Goal: Use online tool/utility: Use online tool/utility

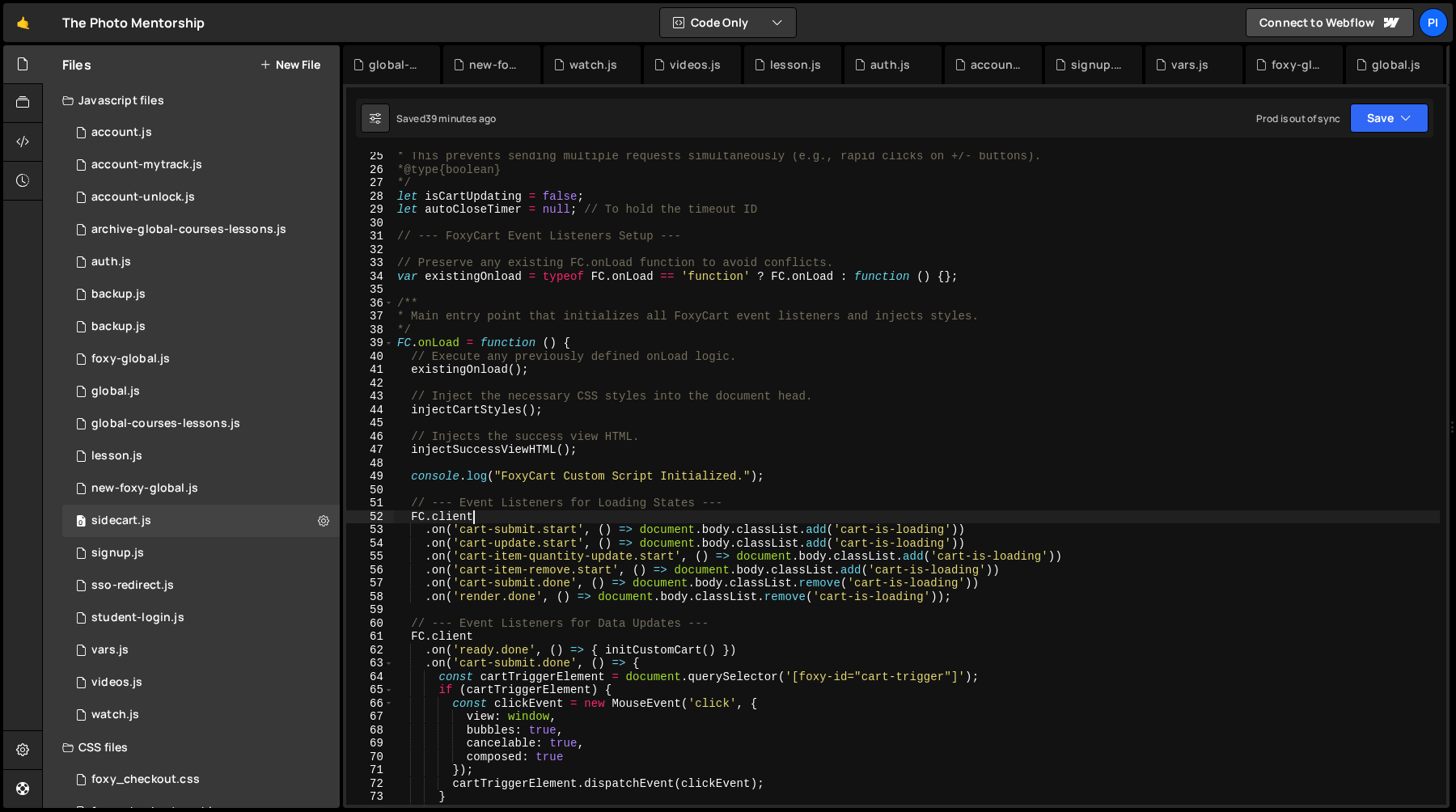
scroll to position [429, 0]
click at [411, 519] on div "* This prevents sending multiple requests simultaneously (e.g., rapid clicks on…" at bounding box center [918, 489] width 1046 height 680
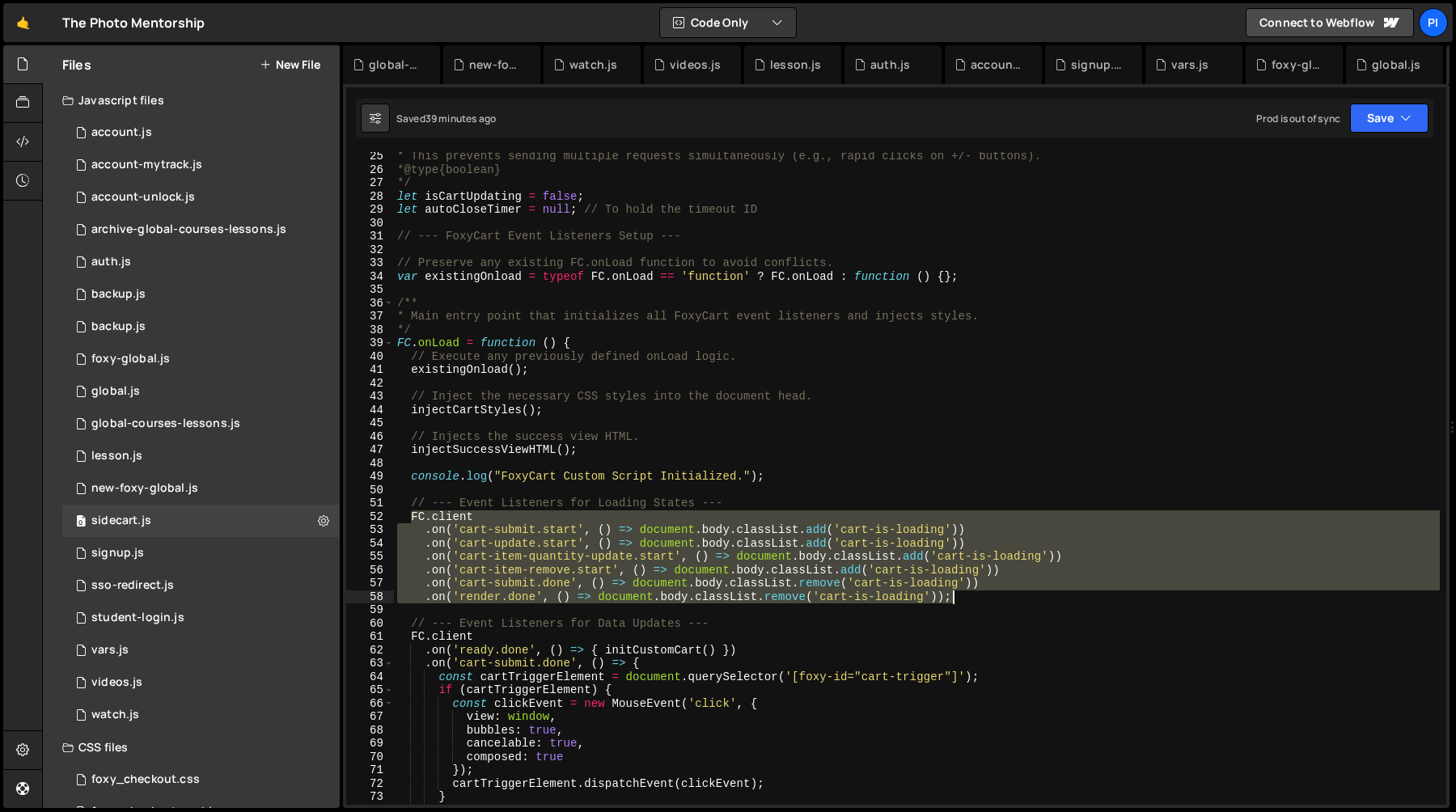
click at [969, 601] on div "* This prevents sending multiple requests simultaneously (e.g., rapid clicks on…" at bounding box center [918, 489] width 1046 height 680
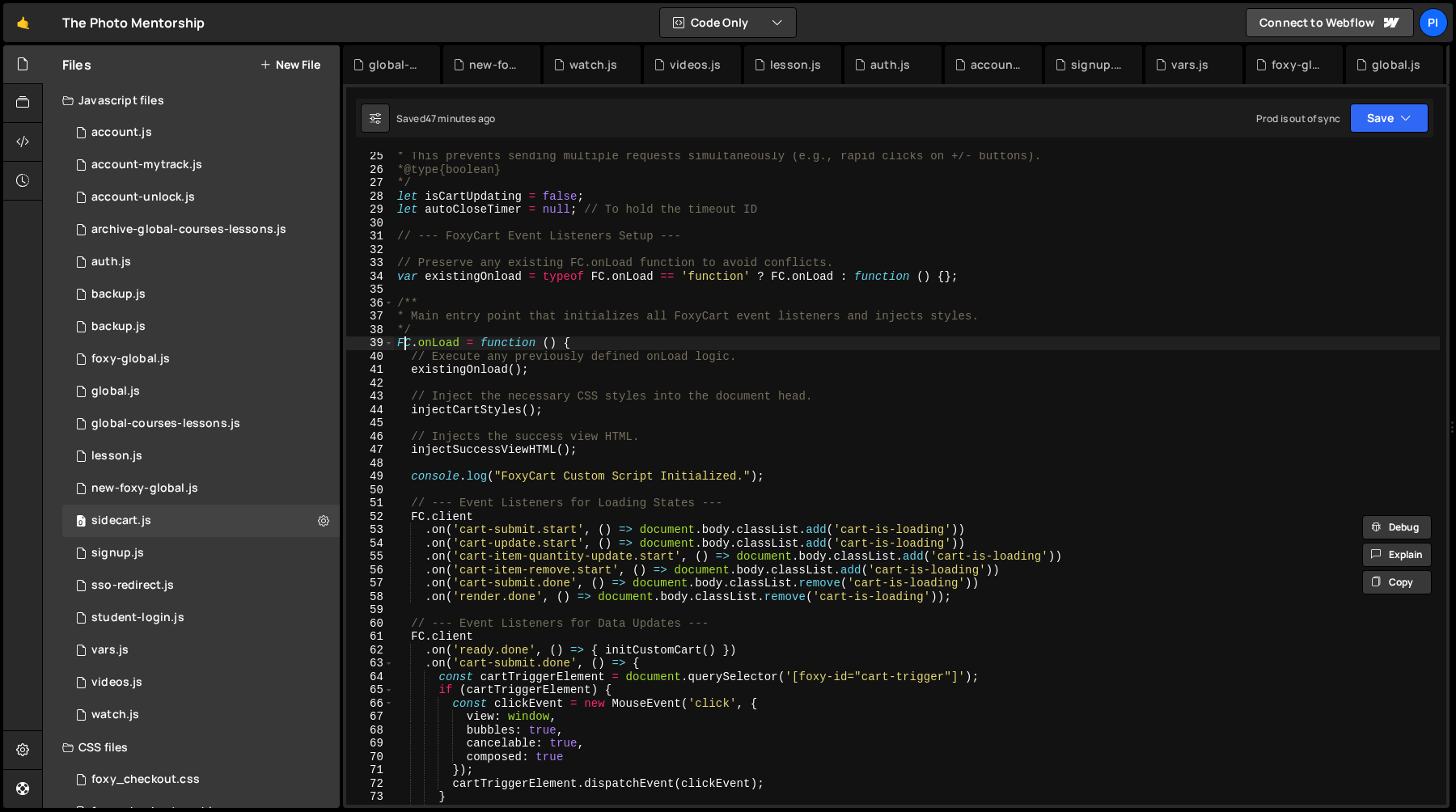
click at [404, 345] on div "* This prevents sending multiple requests simultaneously (e.g., rapid clicks on…" at bounding box center [918, 489] width 1046 height 680
click at [461, 345] on div "* This prevents sending multiple requests simultaneously (e.g., rapid clicks on…" at bounding box center [918, 489] width 1046 height 680
click at [609, 343] on div "* This prevents sending multiple requests simultaneously (e.g., rapid clicks on…" at bounding box center [918, 489] width 1046 height 680
click at [984, 273] on div "* This prevents sending multiple requests simultaneously (e.g., rapid clicks on…" at bounding box center [918, 489] width 1046 height 680
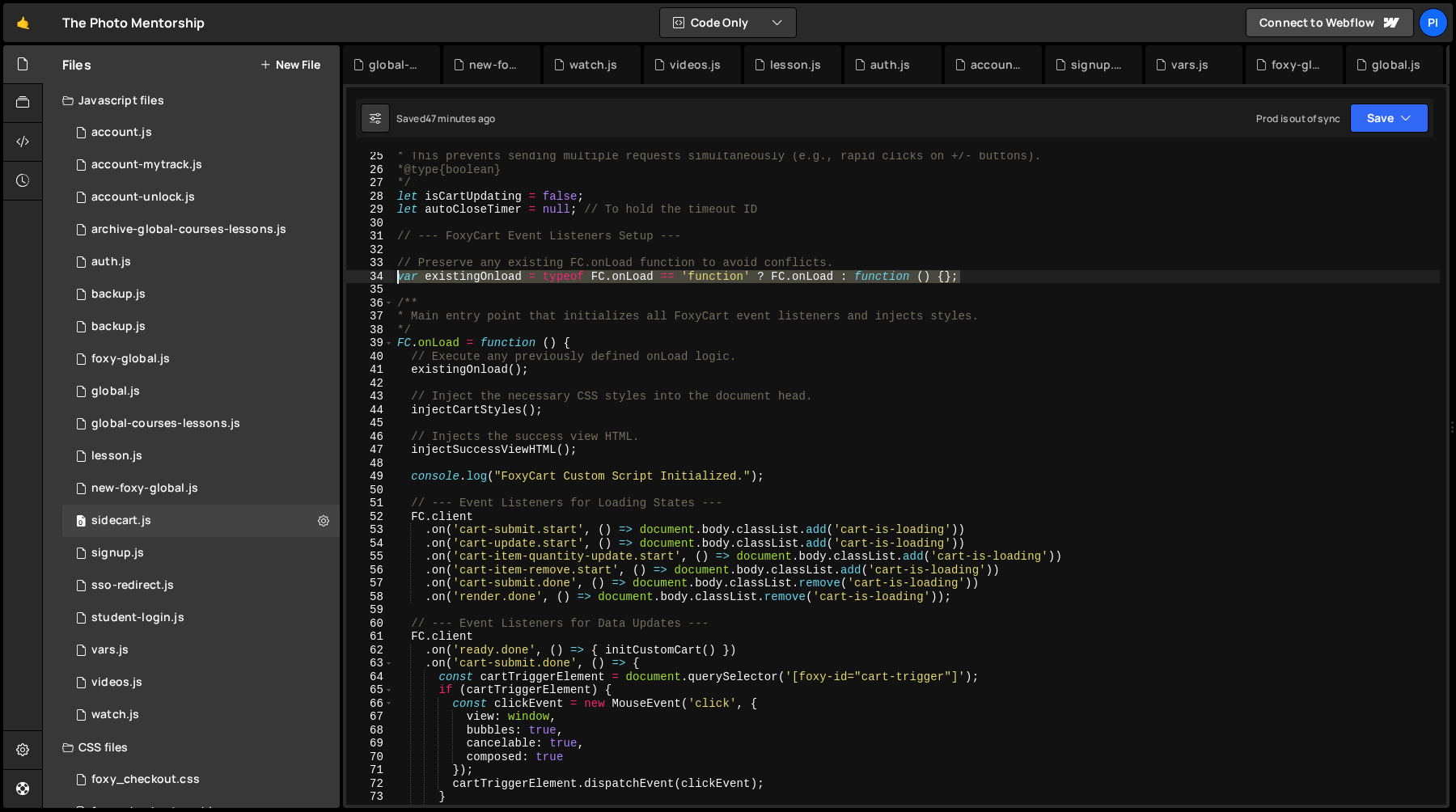
drag, startPoint x: 984, startPoint y: 273, endPoint x: 394, endPoint y: 275, distance: 590.0
click at [394, 275] on div "* This prevents sending multiple requests simultaneously (e.g., rapid clicks on…" at bounding box center [918, 489] width 1046 height 680
click at [398, 265] on div "* This prevents sending multiple requests simultaneously (e.g., rapid clicks on…" at bounding box center [918, 489] width 1046 height 680
click at [592, 340] on div "* This prevents sending multiple requests simultaneously (e.g., rapid clicks on…" at bounding box center [918, 489] width 1046 height 680
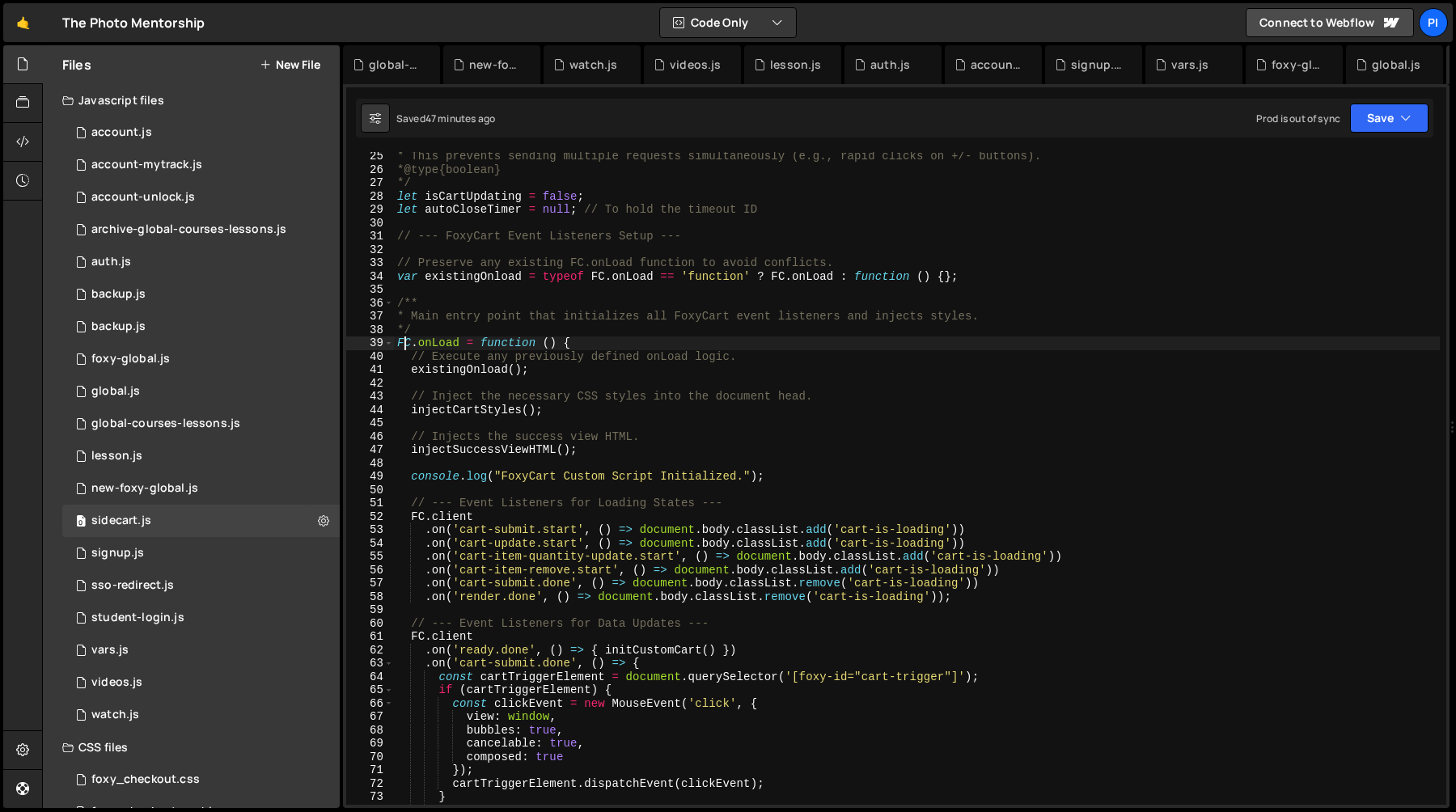
click at [402, 345] on div "* This prevents sending multiple requests simultaneously (e.g., rapid clicks on…" at bounding box center [918, 489] width 1046 height 680
click at [458, 346] on div "* This prevents sending multiple requests simultaneously (e.g., rapid clicks on…" at bounding box center [918, 489] width 1046 height 680
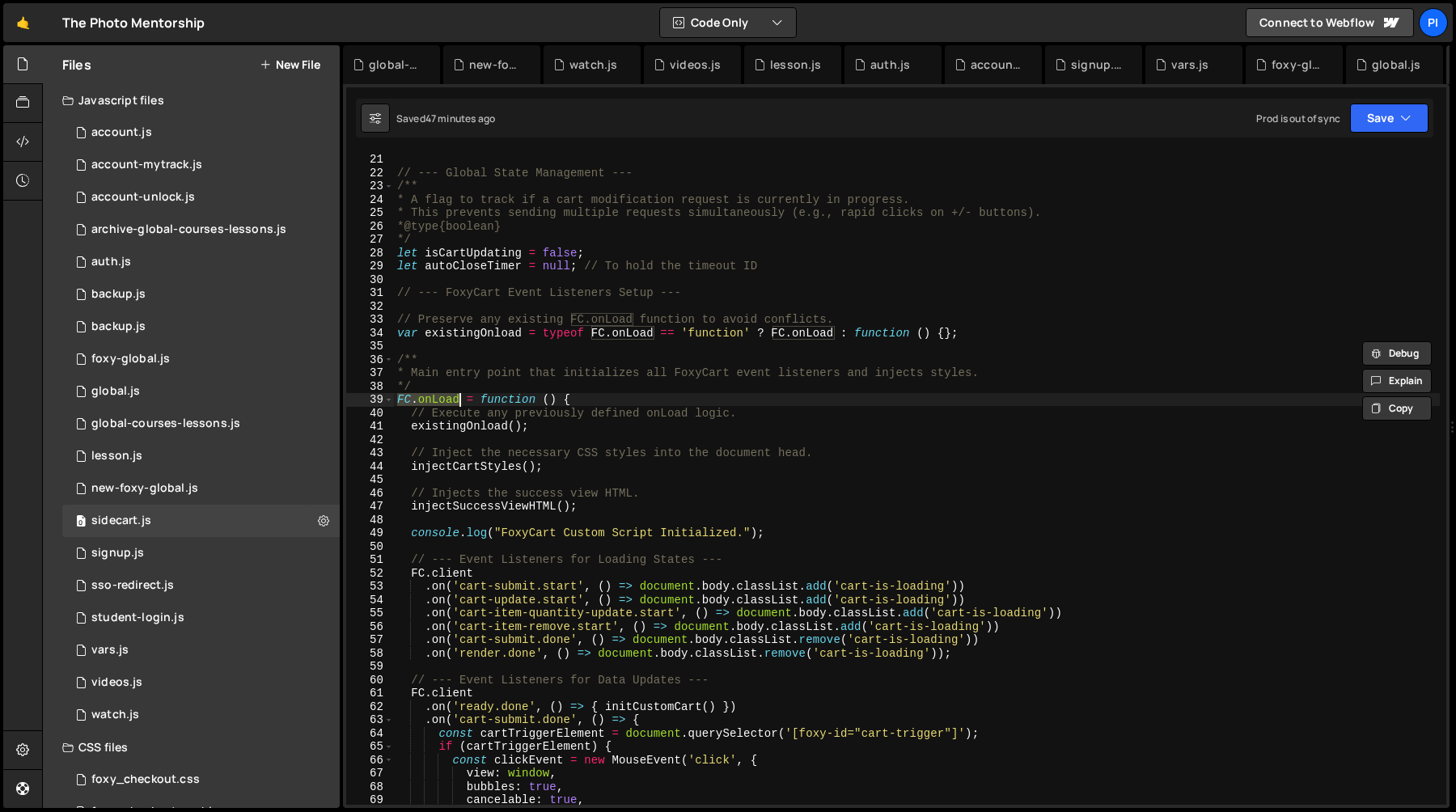
scroll to position [257, 0]
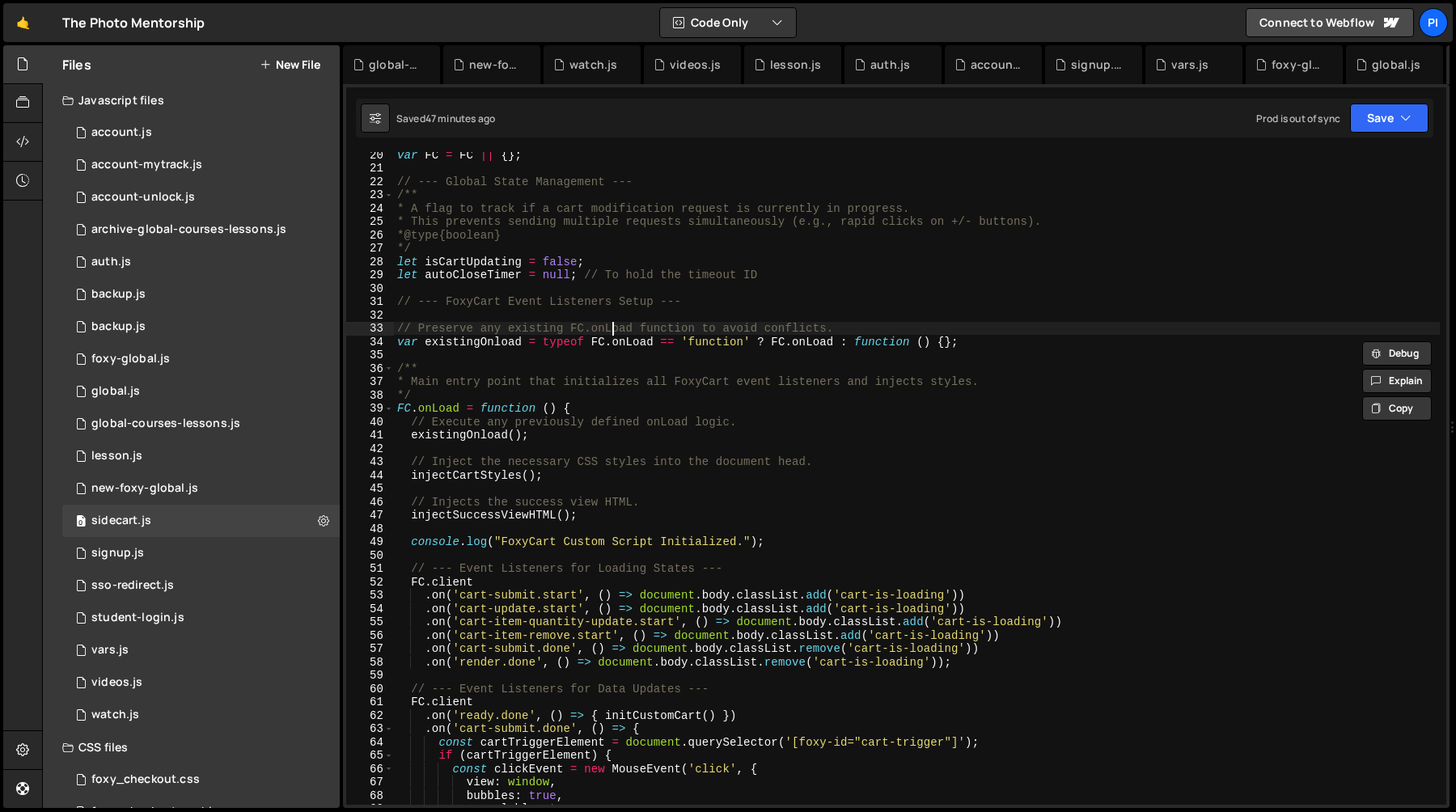
click at [615, 331] on div "var FC = FC || { } ; // --- Global State Management --- /** * A flag to track i…" at bounding box center [918, 487] width 1046 height 680
click at [596, 666] on div "var FC = FC || { } ; // --- Global State Management --- /** * A flag to track i…" at bounding box center [918, 487] width 1046 height 680
click at [938, 663] on div "var FC = FC || { } ; // --- Global State Management --- /** * A flag to track i…" at bounding box center [918, 487] width 1046 height 680
type textarea ".on('render.done', () => {});"
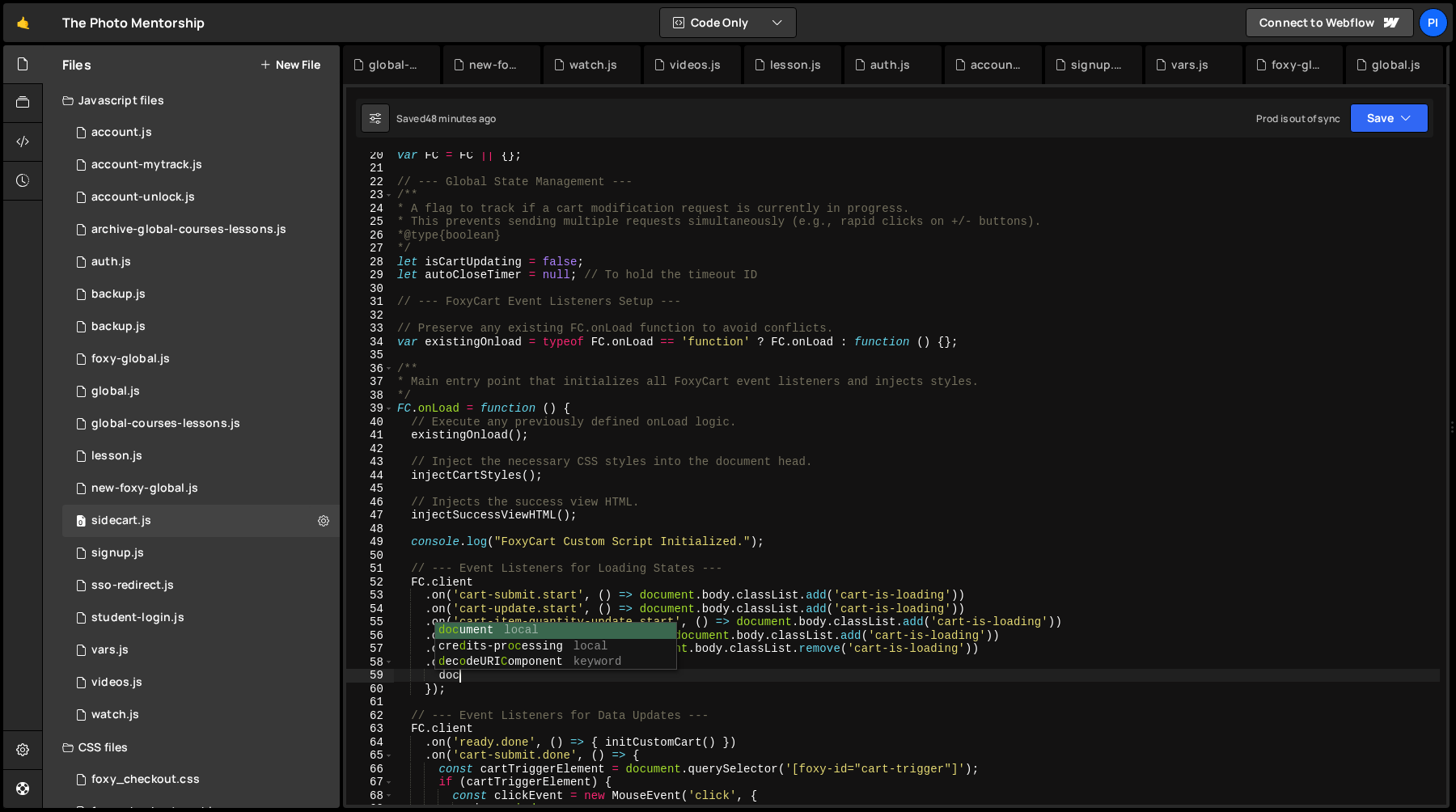
type textarea "d"
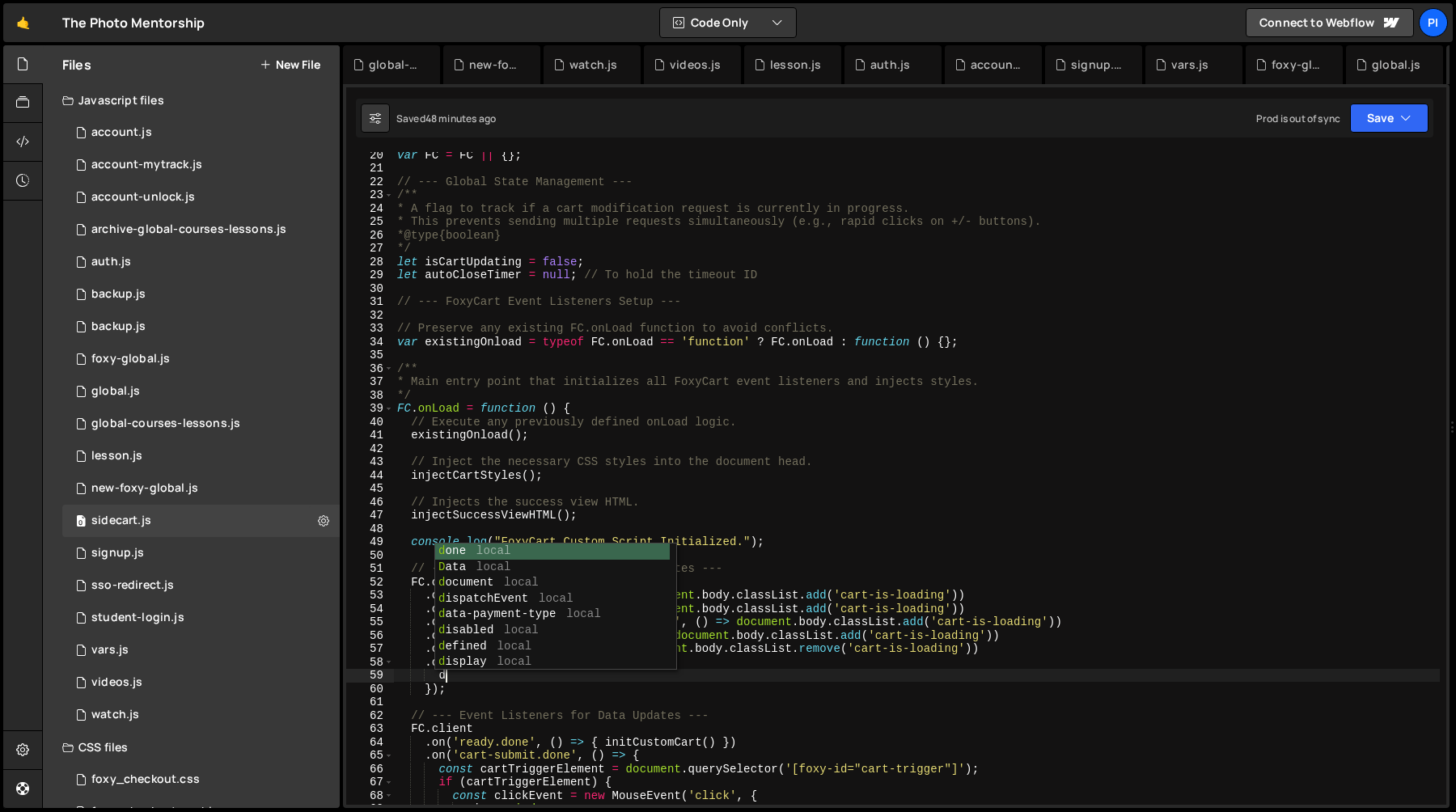
scroll to position [0, 2]
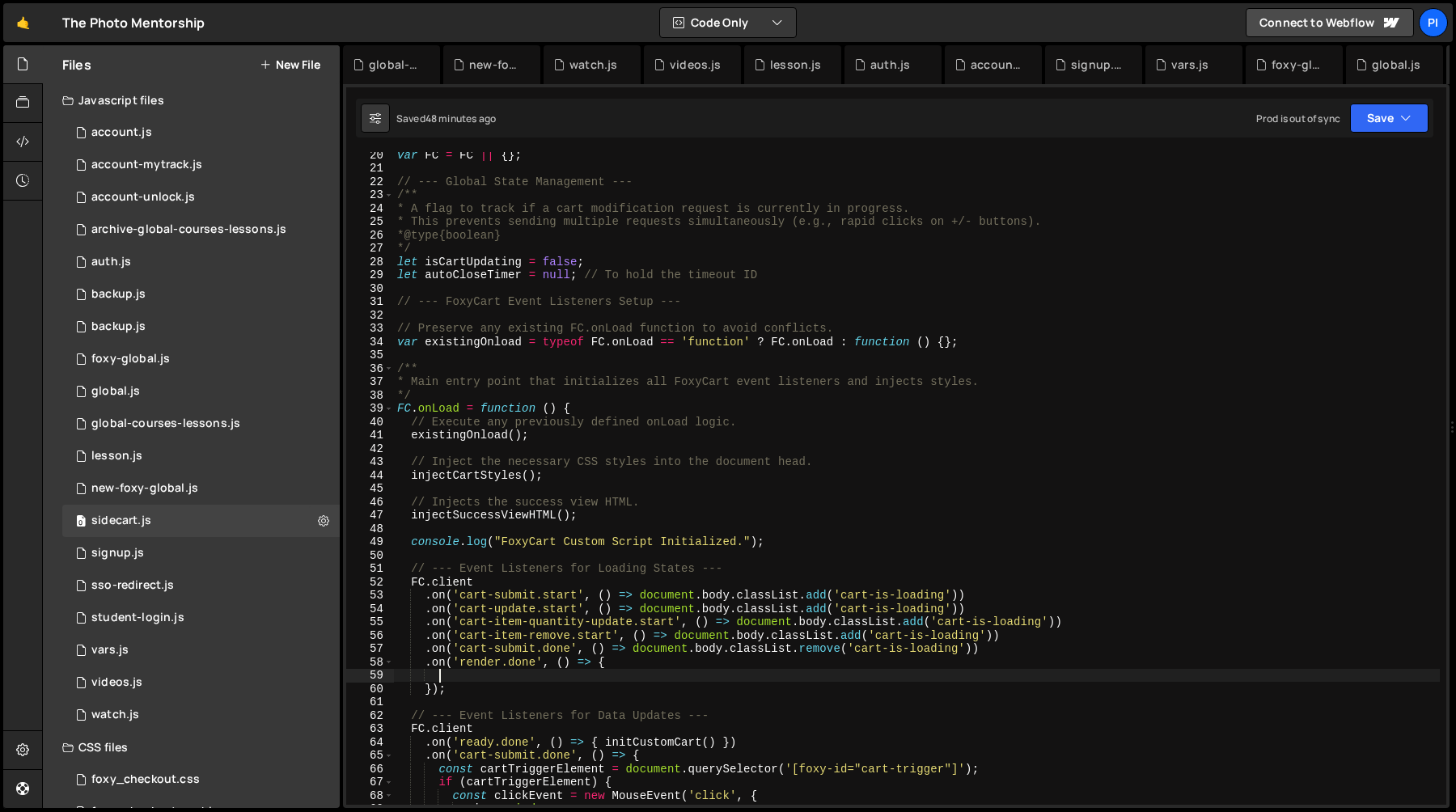
paste textarea "document.body.classList.remove('cart-is-loading')"
type textarea ".on('render.done', () => {"
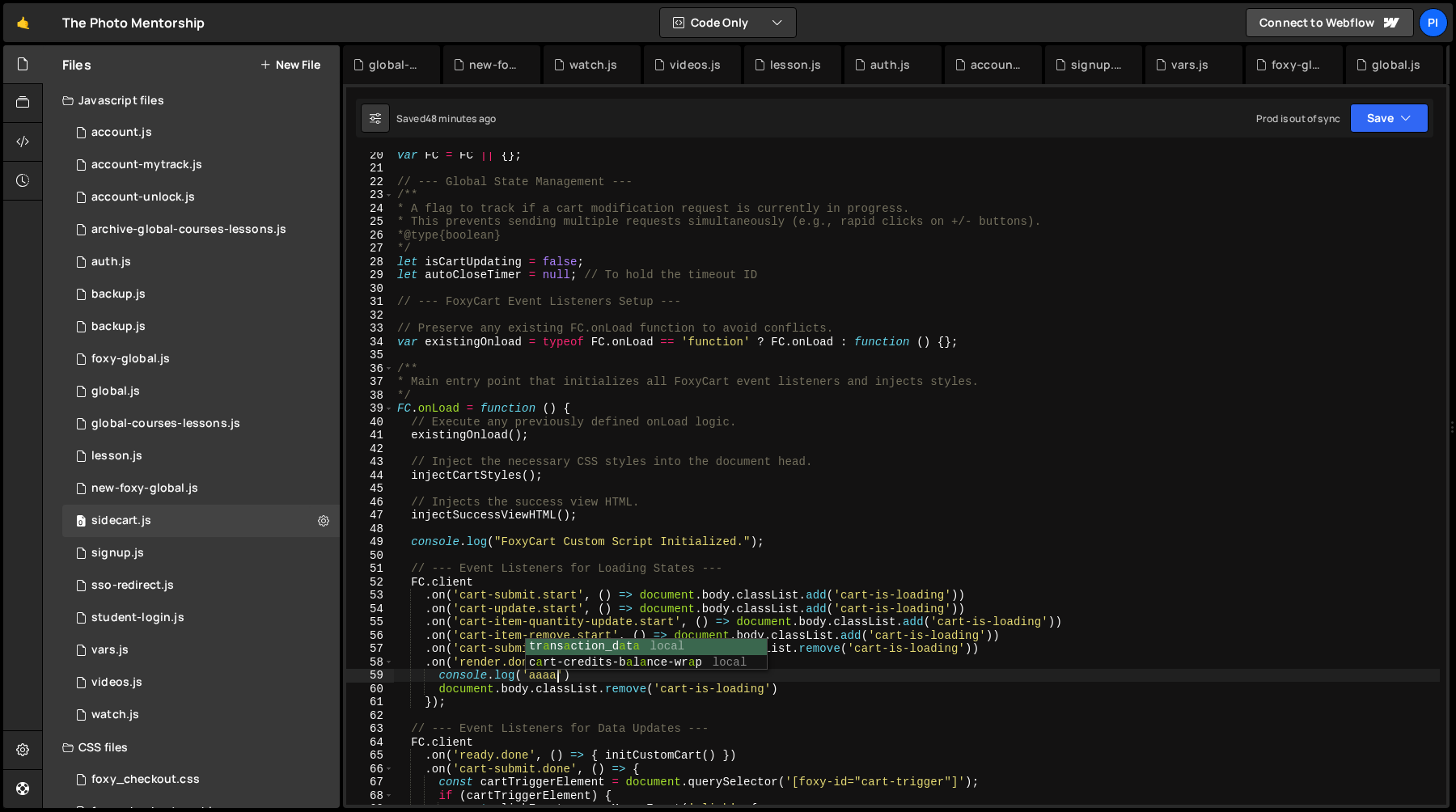
scroll to position [0, 10]
click at [410, 581] on div "var FC = FC || { } ; // --- Global State Management --- /** * A flag to track i…" at bounding box center [918, 487] width 1046 height 680
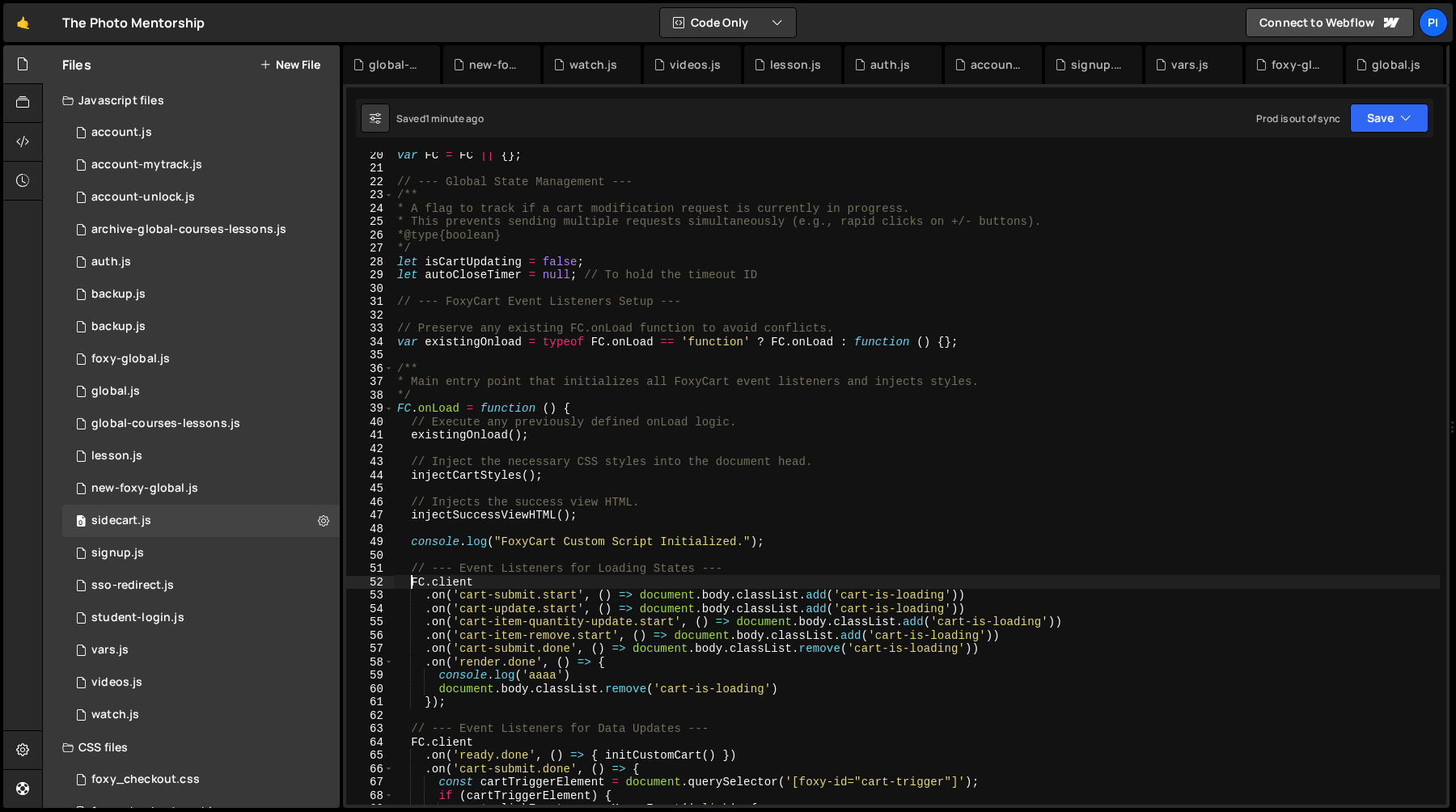
click at [484, 710] on div "var FC = FC || { } ; // --- Global State Management --- /** * A flag to track i…" at bounding box center [918, 487] width 1046 height 680
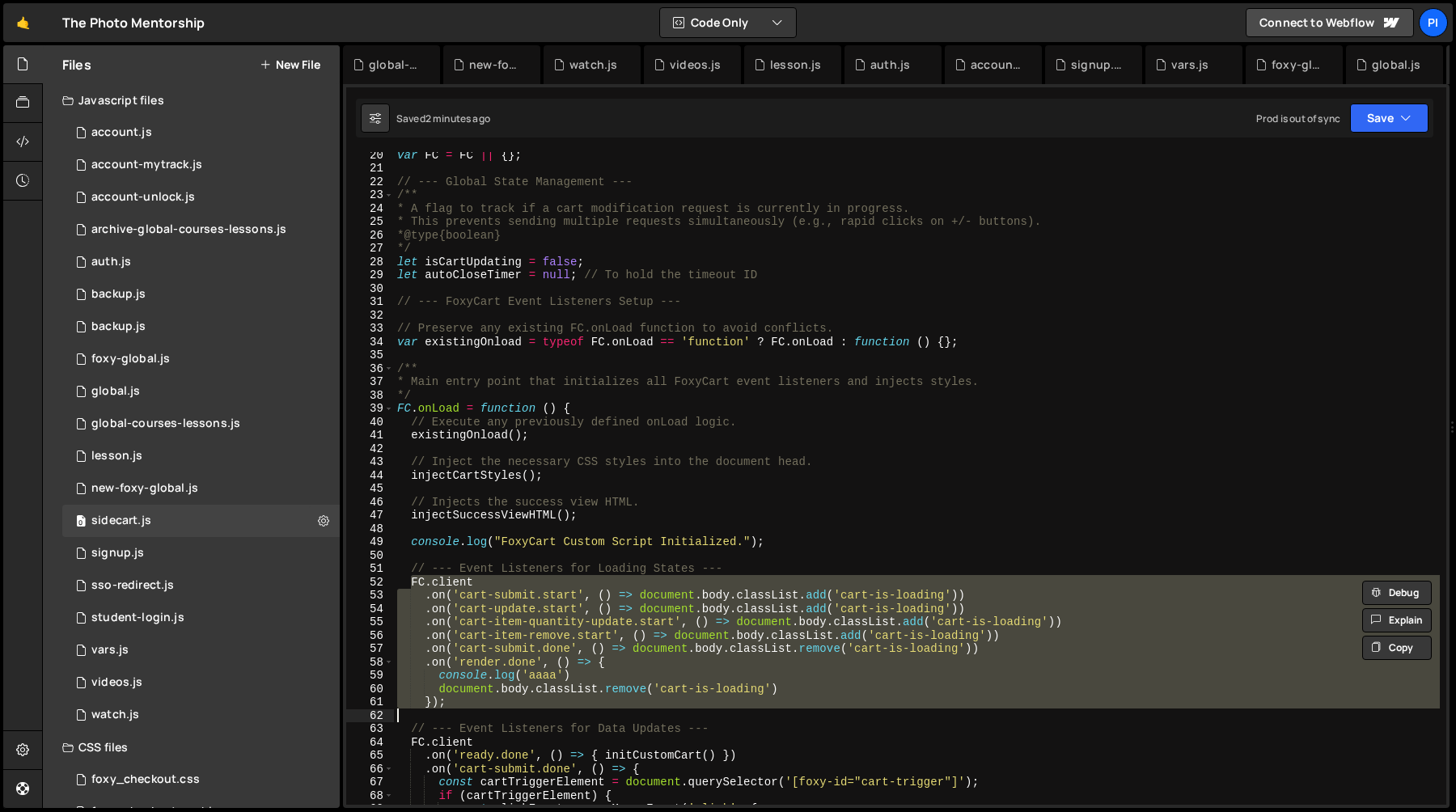
click at [455, 677] on div "var FC = FC || { } ; // --- Global State Management --- /** * A flag to track i…" at bounding box center [918, 478] width 1046 height 653
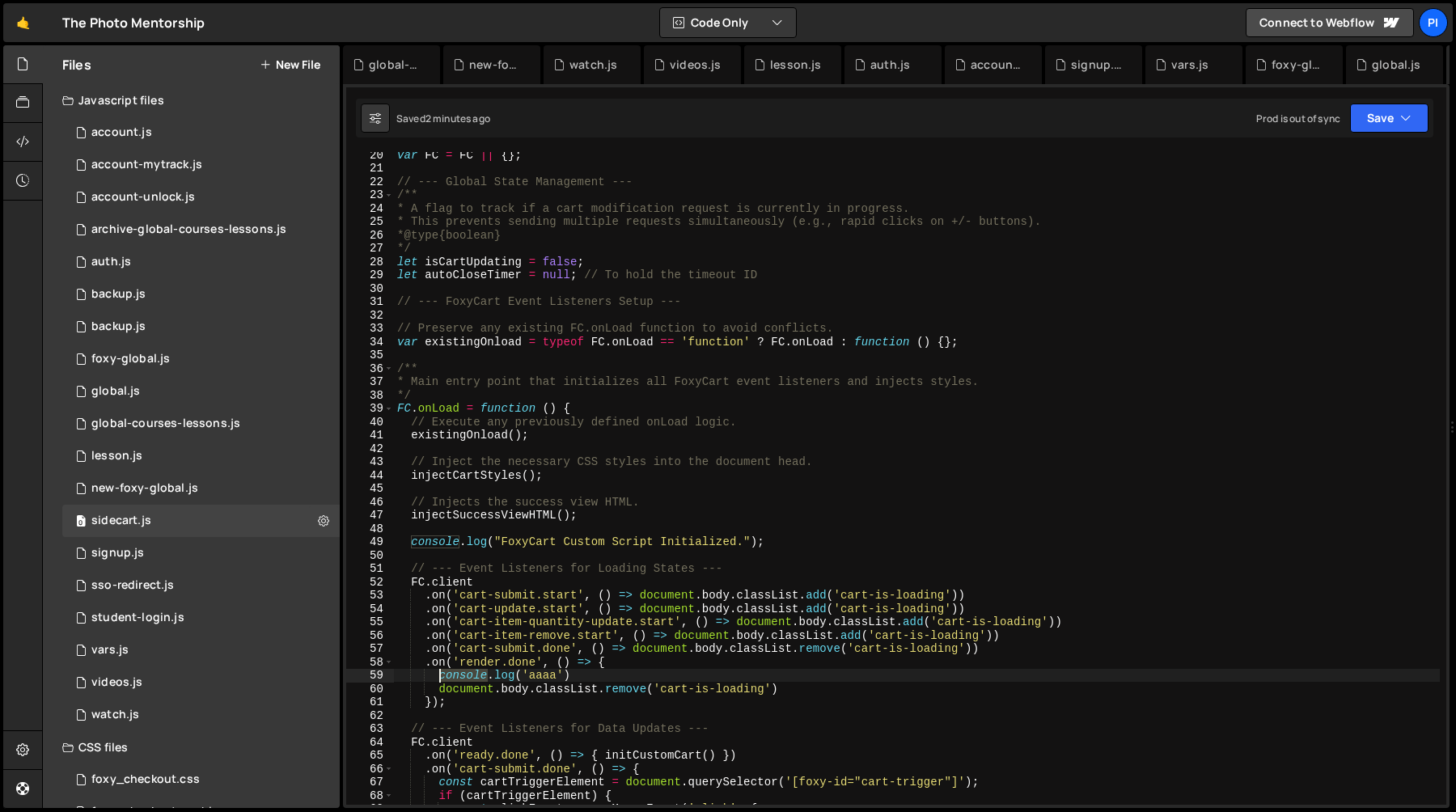
click at [455, 677] on div "var FC = FC || { } ; // --- Global State Management --- /** * A flag to track i…" at bounding box center [918, 487] width 1046 height 680
click at [619, 676] on div "var FC = FC || { } ; // --- Global State Management --- /** * A flag to track i…" at bounding box center [918, 487] width 1046 height 680
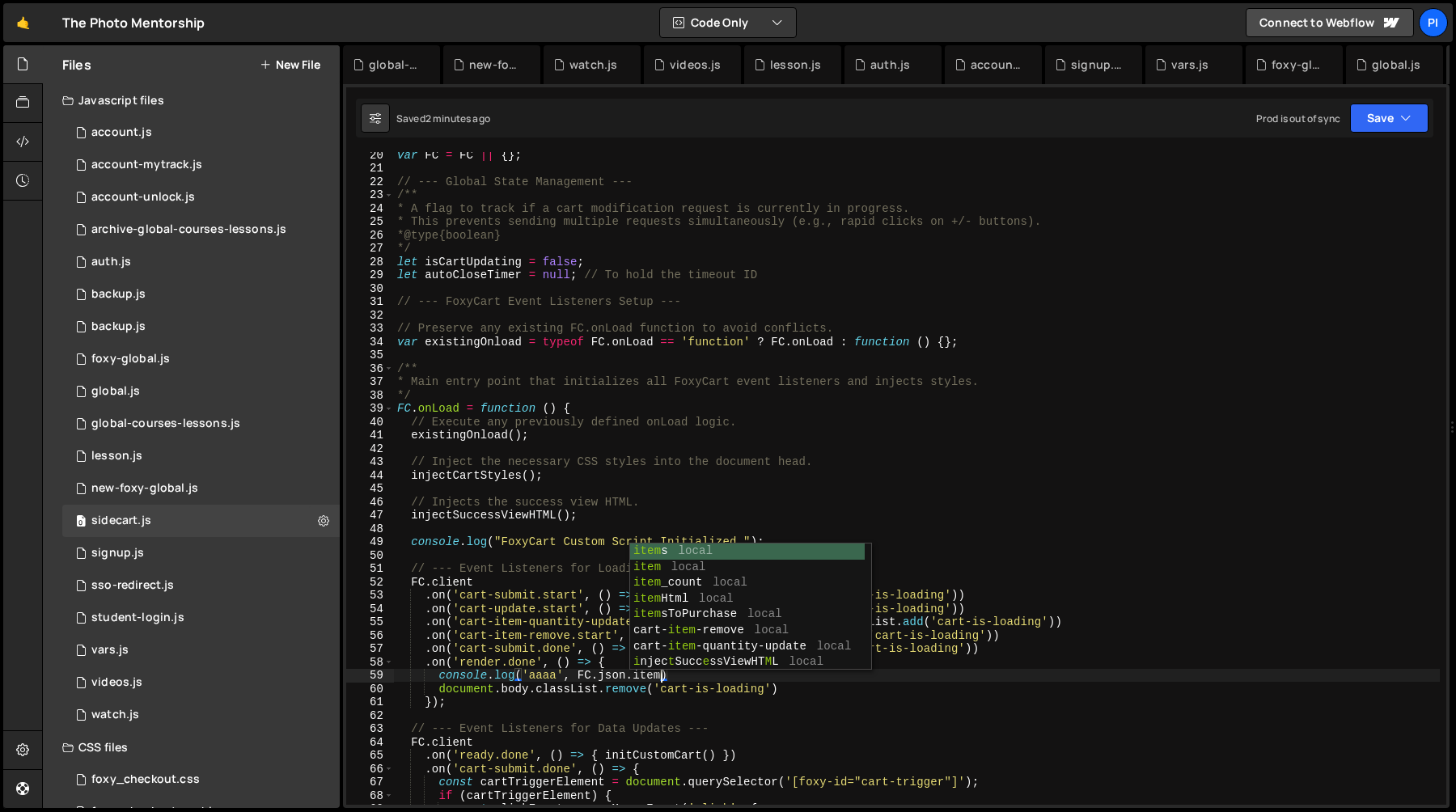
scroll to position [0, 19]
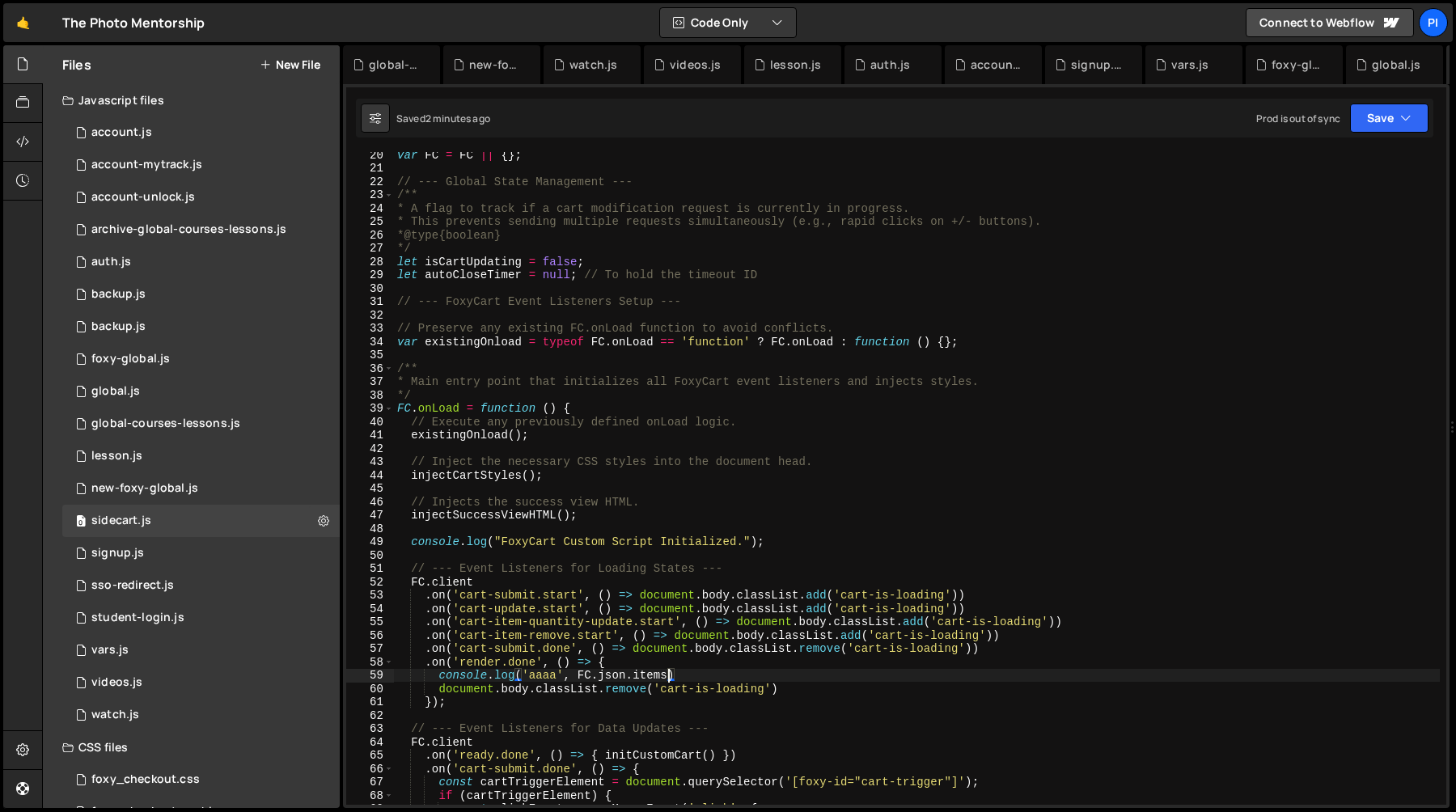
click at [716, 678] on div "var FC = FC || { } ; // --- Global State Management --- /** * A flag to track i…" at bounding box center [918, 487] width 1046 height 680
click at [675, 664] on div "var FC = FC || { } ; // --- Global State Management --- /** * A flag to track i…" at bounding box center [918, 487] width 1046 height 680
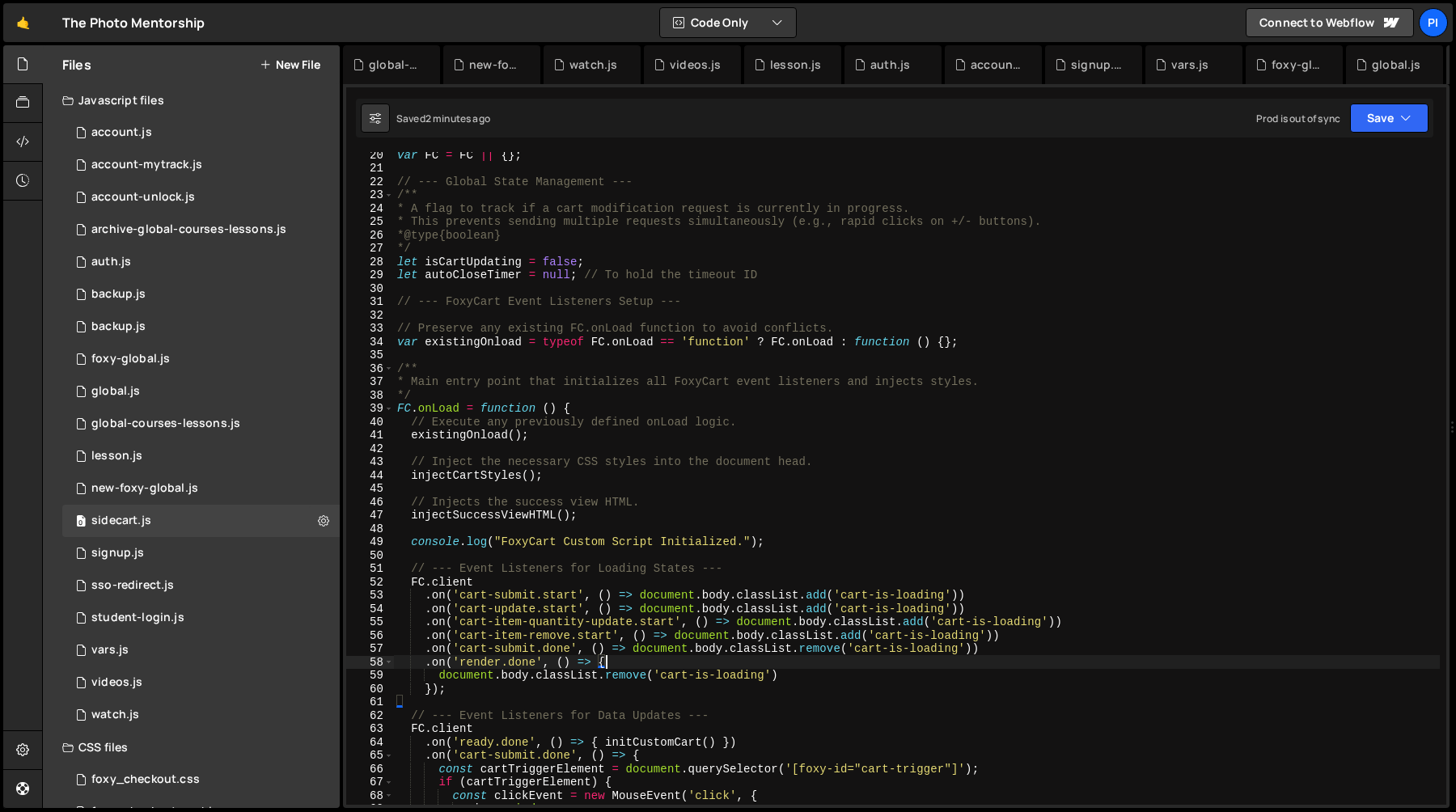
scroll to position [0, 14]
click at [827, 673] on div "var FC = FC || { } ; // --- Global State Management --- /** * A flag to track i…" at bounding box center [918, 487] width 1046 height 680
type textarea "document.body.classList.remove('cart-is-loading')"
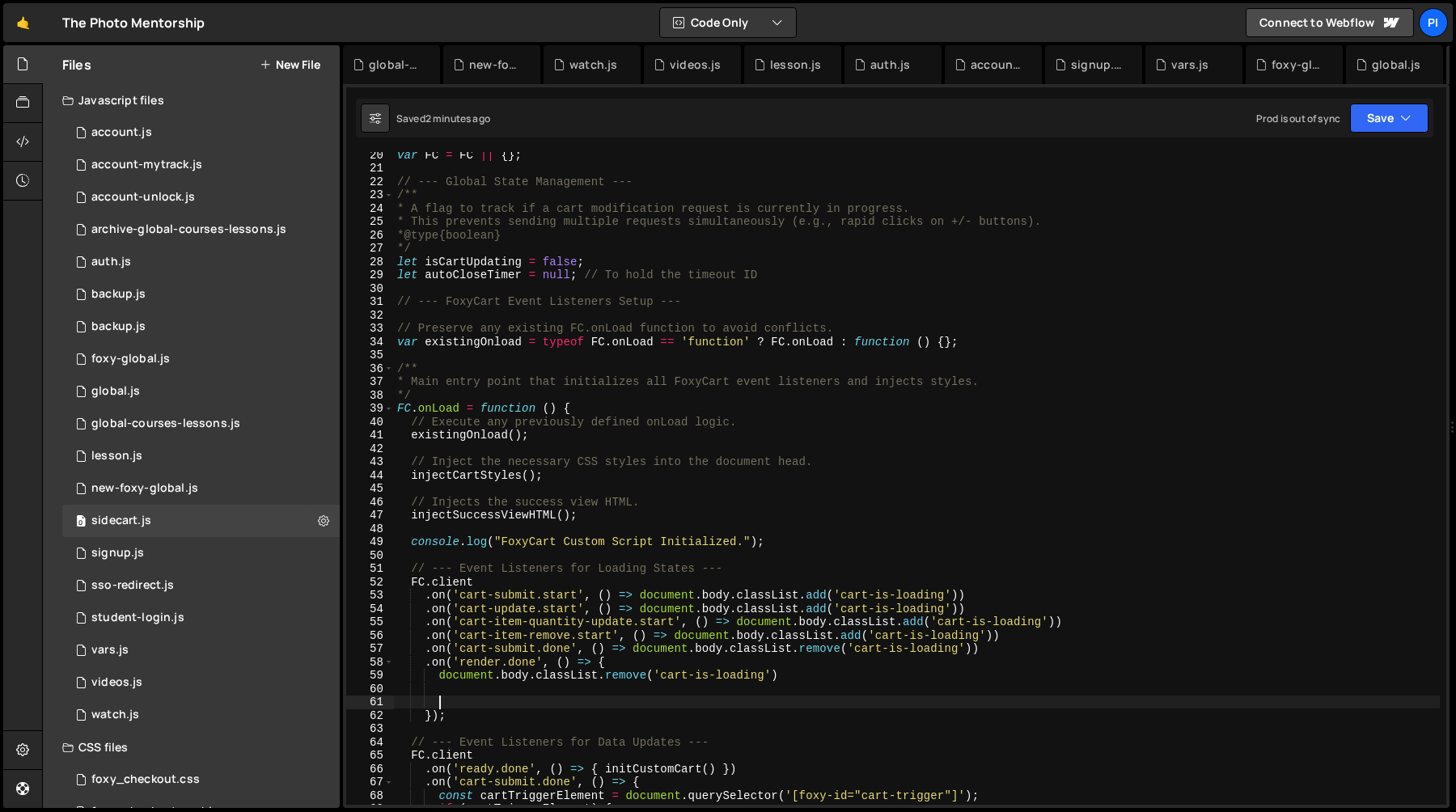
paste textarea "}"
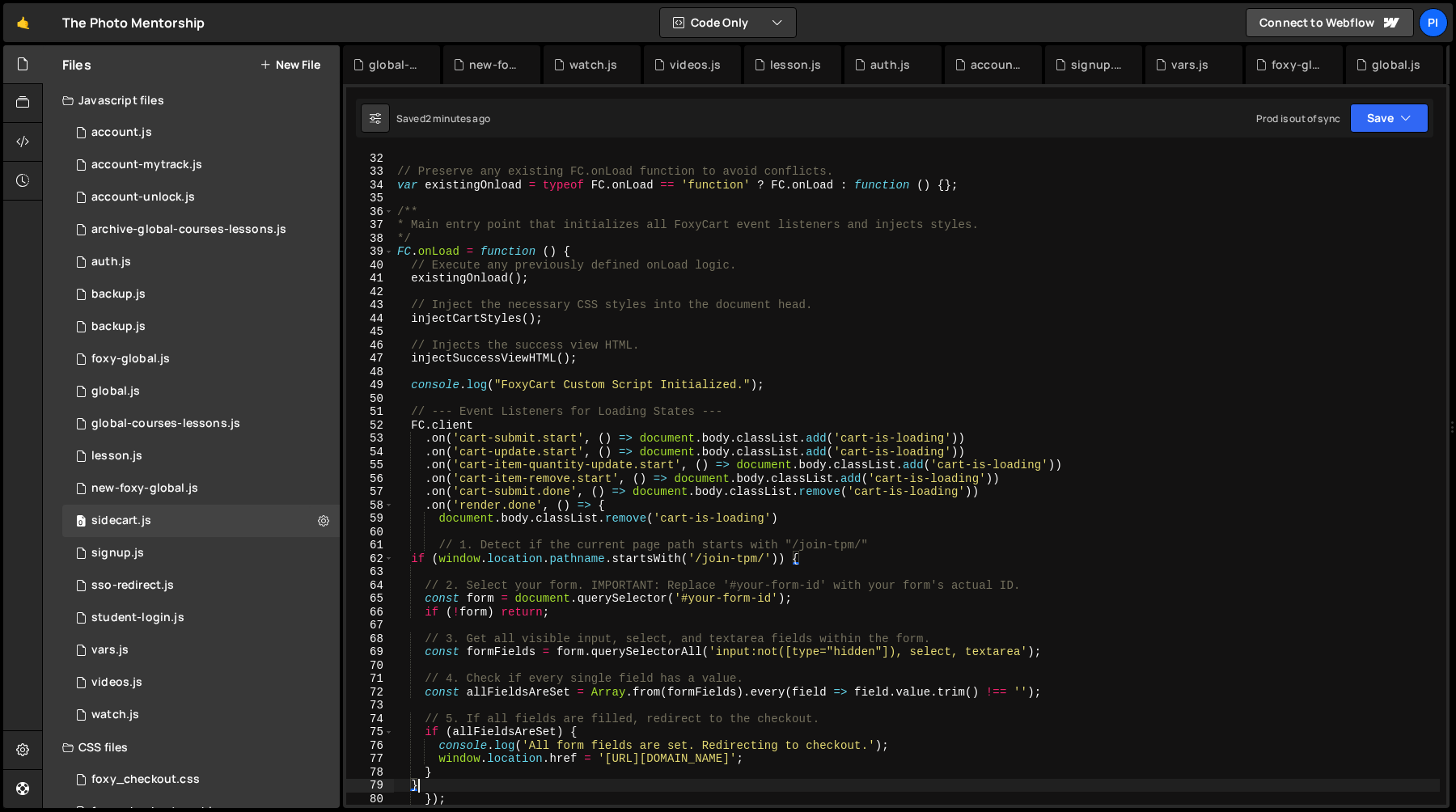
scroll to position [414, 0]
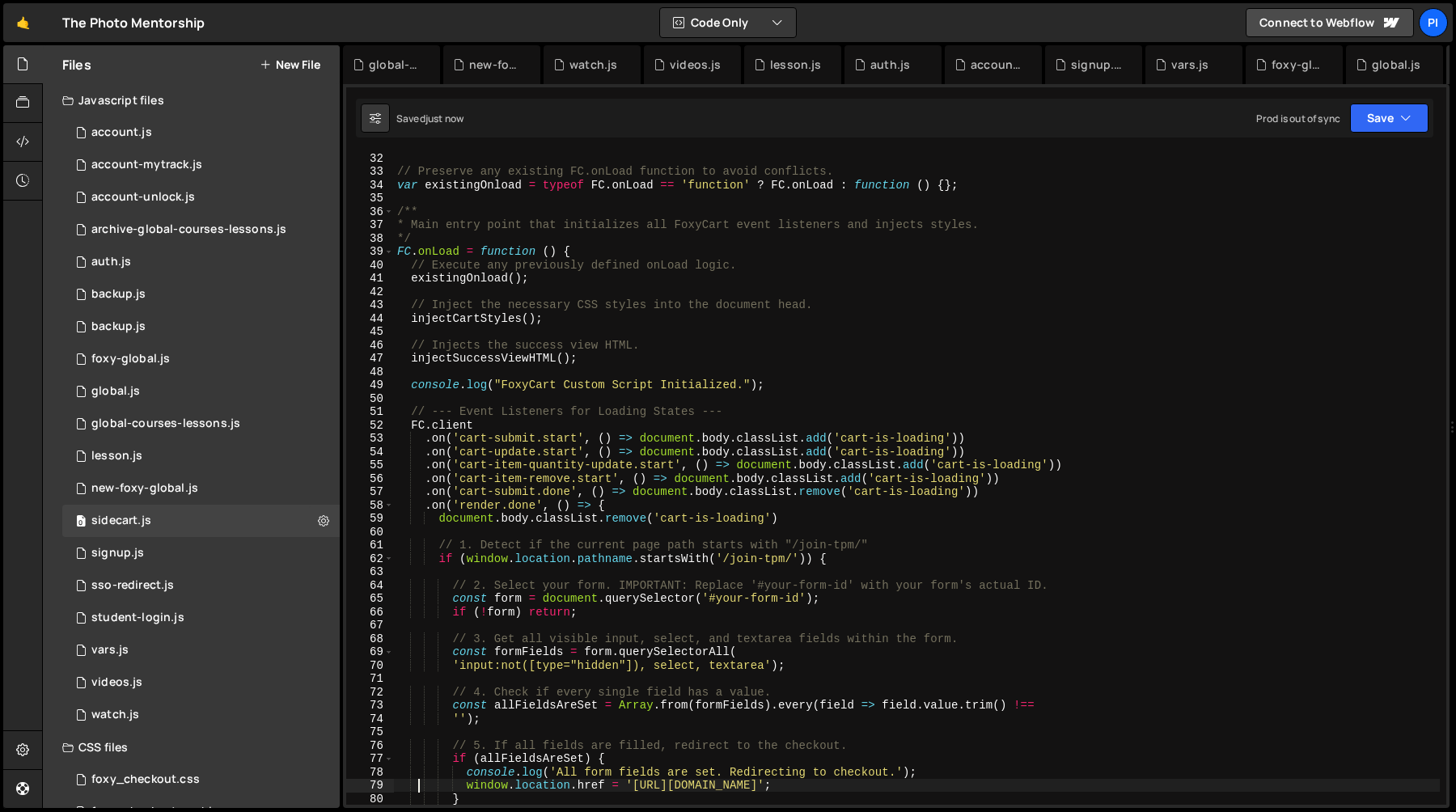
click at [481, 546] on div "// Preserve any existing FC.onLoad function to avoid conflicts. var existingOnl…" at bounding box center [918, 491] width 1046 height 680
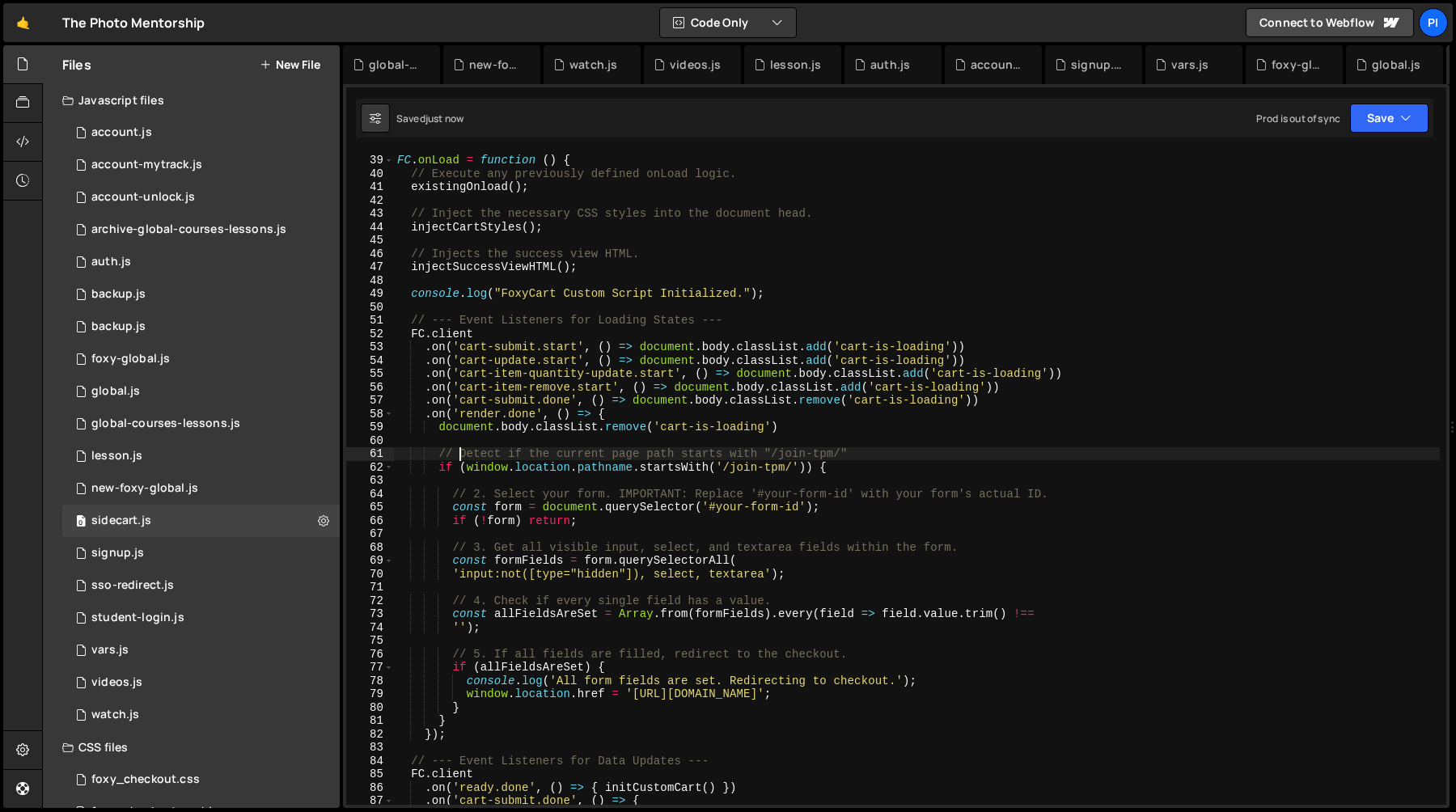
scroll to position [511, 0]
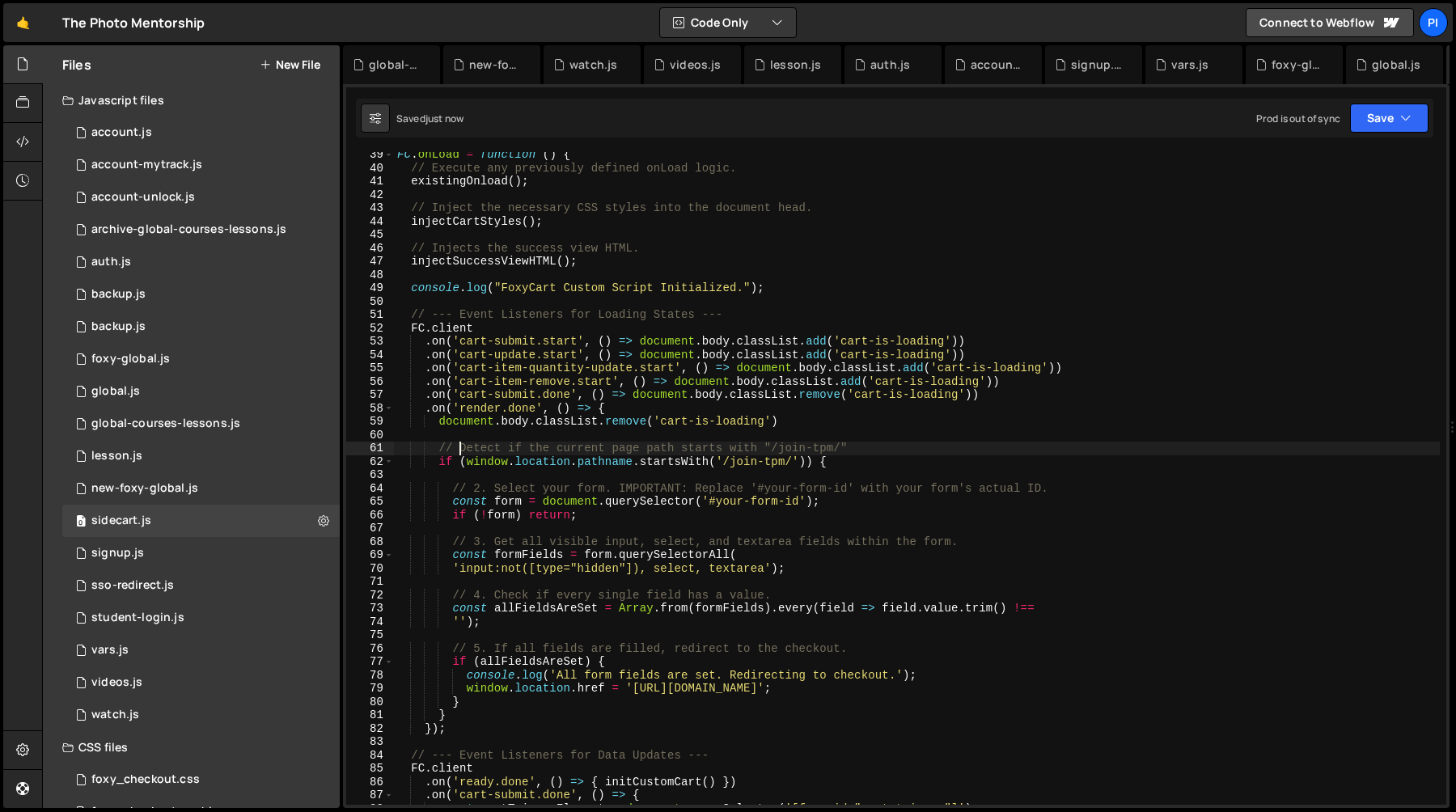
click at [494, 489] on div "FC . onLoad = function ( ) { // Execute any previously defined onLoad logic. ex…" at bounding box center [918, 487] width 1046 height 680
click at [594, 489] on div "FC . onLoad = function ( ) { // Execute any previously defined onLoad logic. ex…" at bounding box center [918, 487] width 1046 height 680
click at [714, 506] on div "FC . onLoad = function ( ) { // Execute any previously defined onLoad logic. ex…" at bounding box center [918, 487] width 1046 height 680
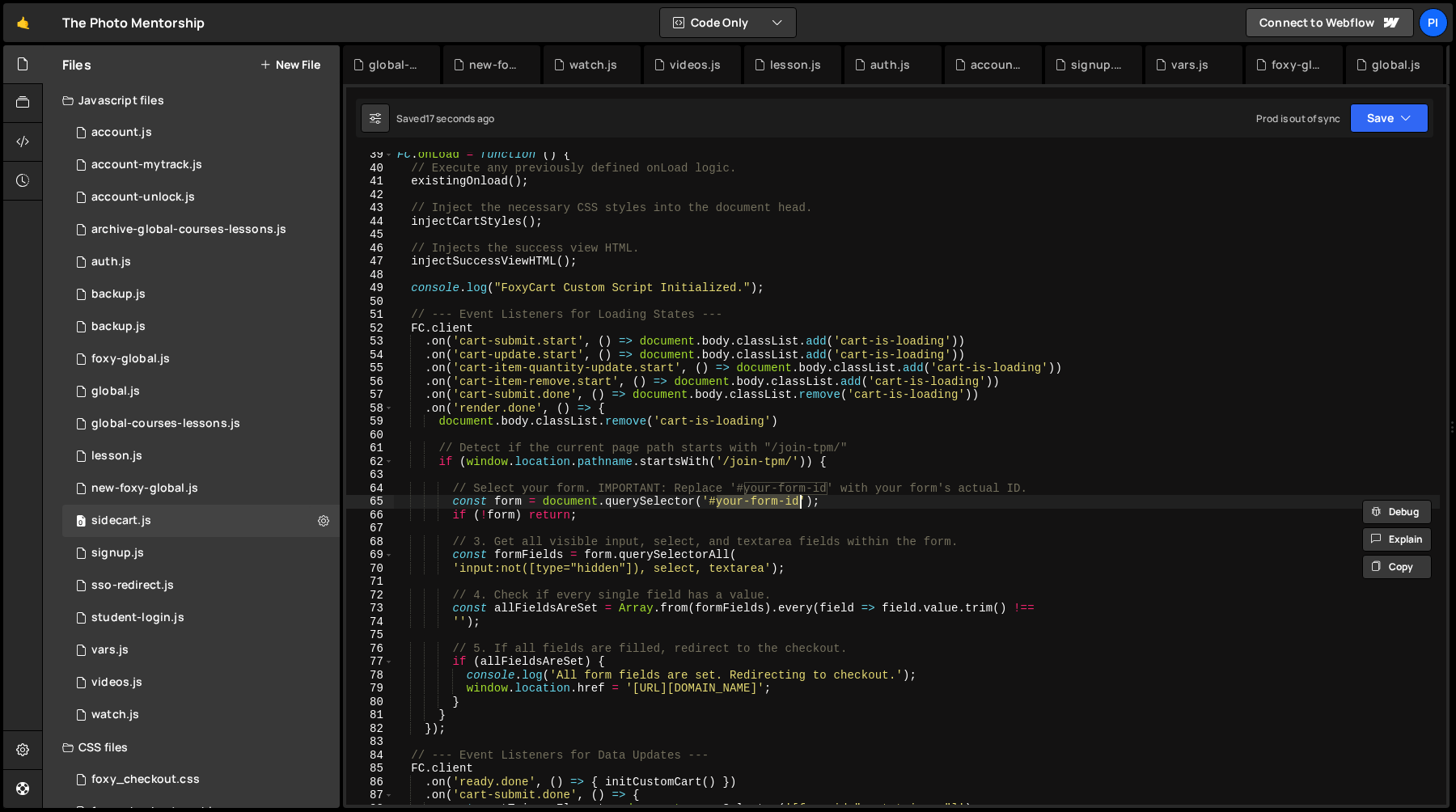
paste textarea "wf-form-Join-TPM-Trial-Form"
click at [529, 490] on div "FC . onLoad = function ( ) { // Execute any previously defined onLoad logic. ex…" at bounding box center [918, 487] width 1046 height 680
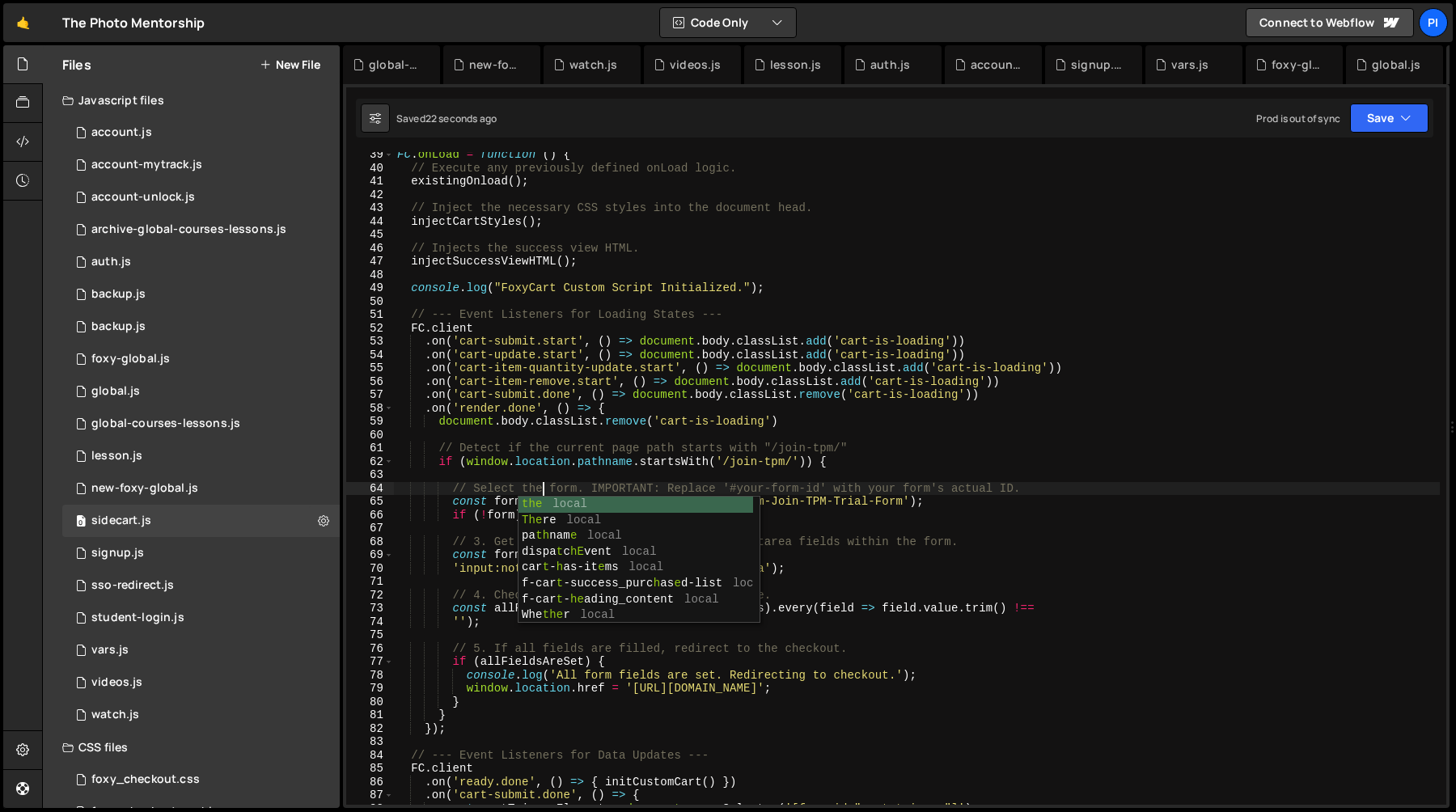
click at [584, 488] on div "FC . onLoad = function ( ) { // Execute any previously defined onLoad logic. ex…" at bounding box center [918, 487] width 1046 height 680
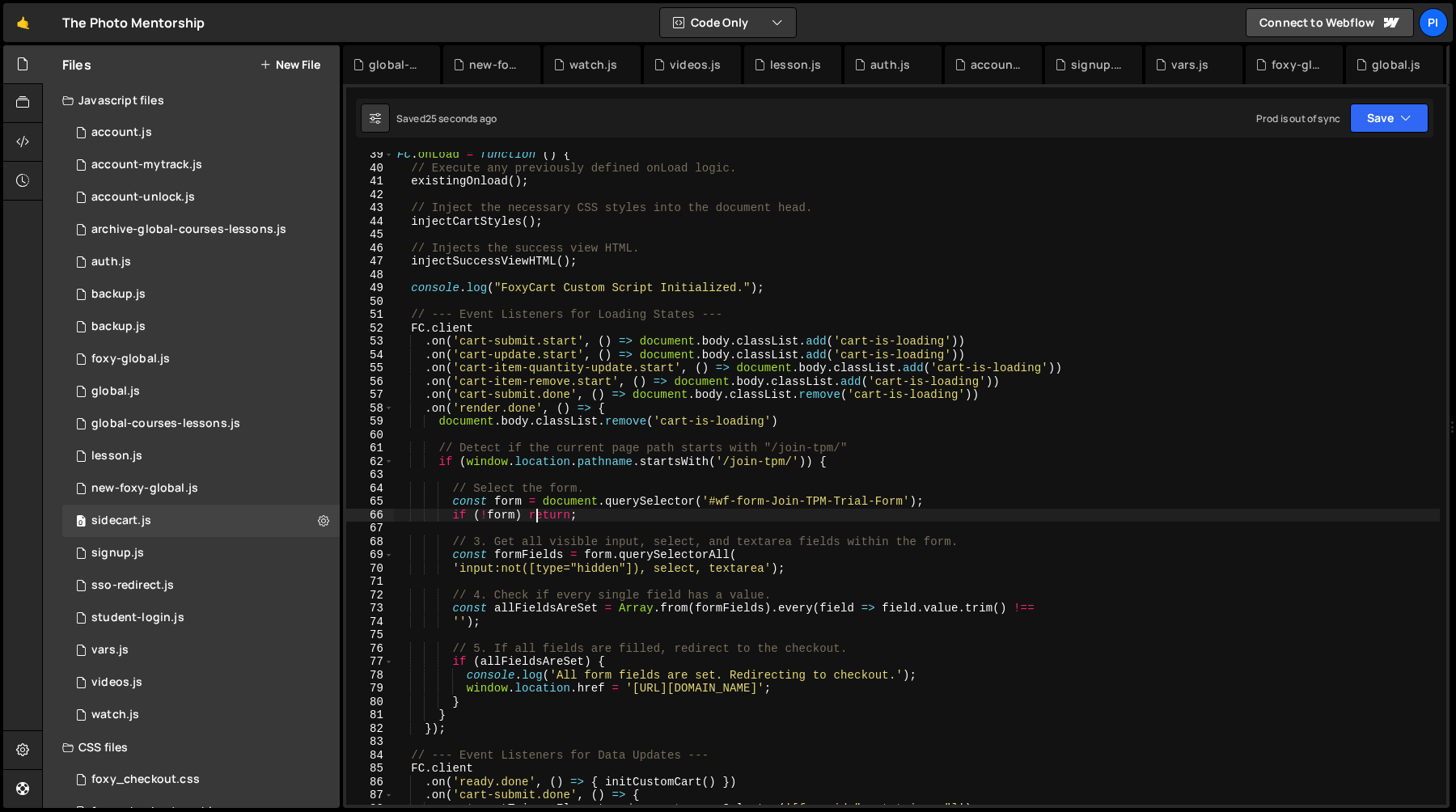
click at [538, 520] on div "FC . onLoad = function ( ) { // Execute any previously defined onLoad logic. ex…" at bounding box center [918, 487] width 1046 height 680
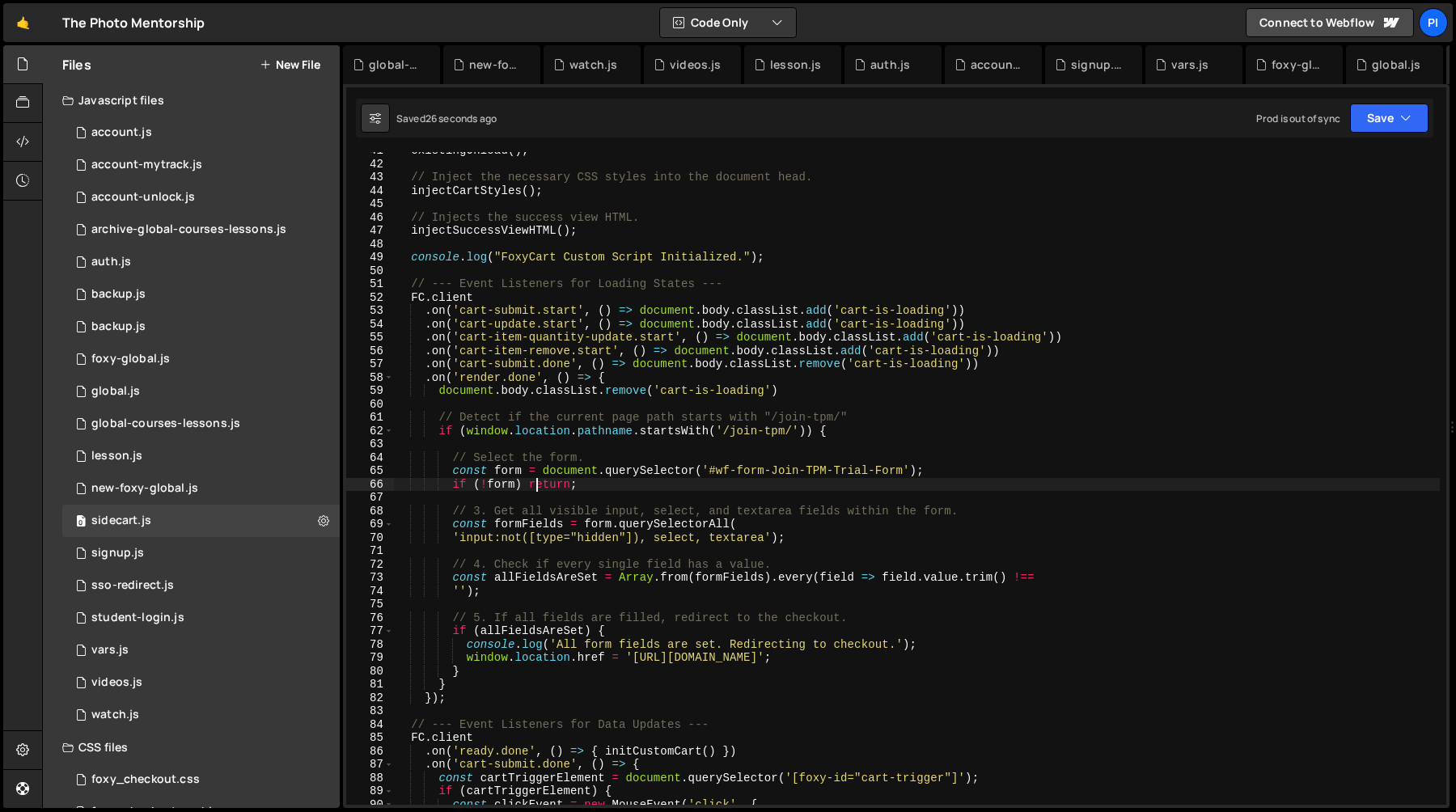
scroll to position [542, 0]
click at [577, 521] on div "existingOnload ( ) ; // Inject the necessary CSS styles into the document head.…" at bounding box center [918, 483] width 1046 height 680
click at [659, 526] on div "existingOnload ( ) ; // Inject the necessary CSS styles into the document head.…" at bounding box center [918, 483] width 1046 height 680
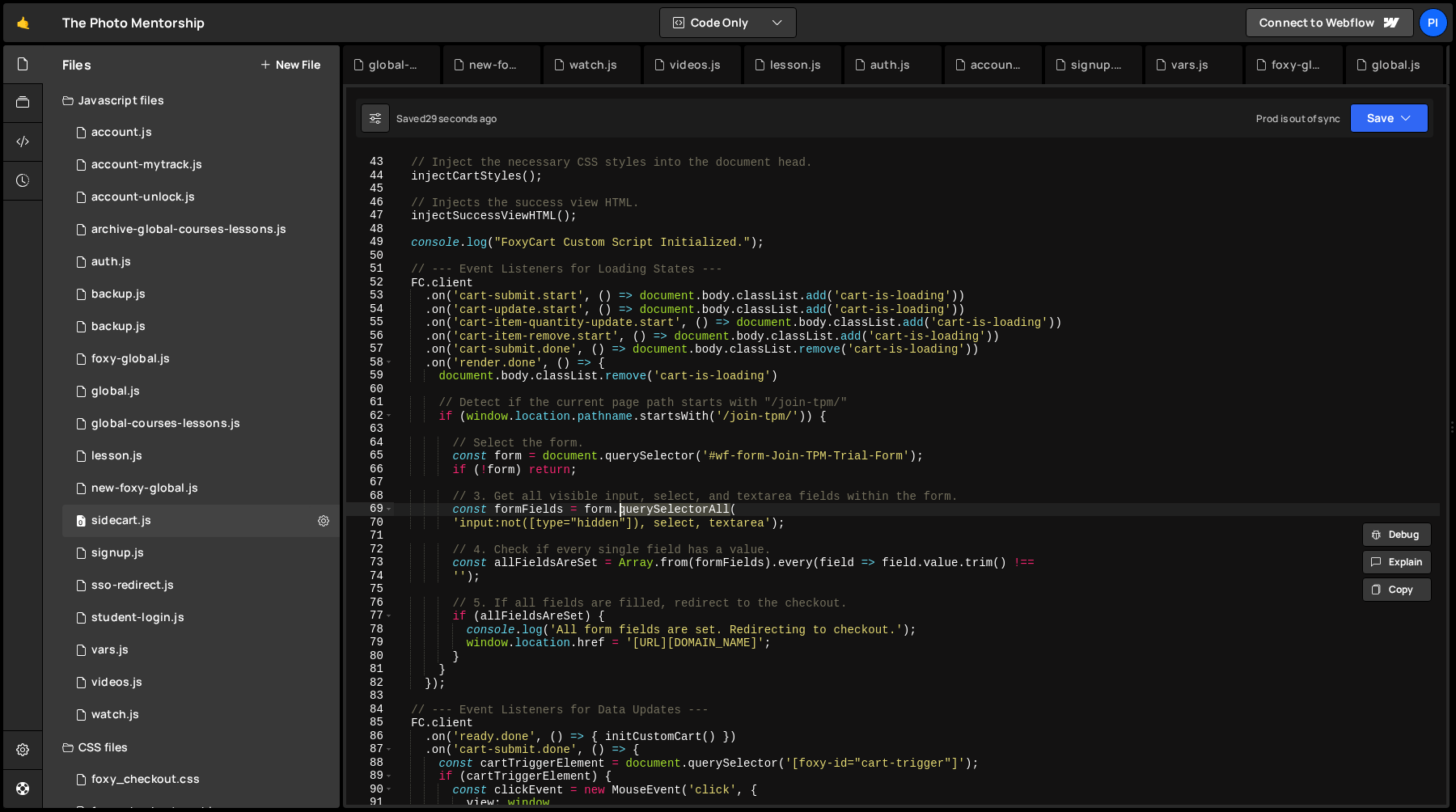
scroll to position [574, 0]
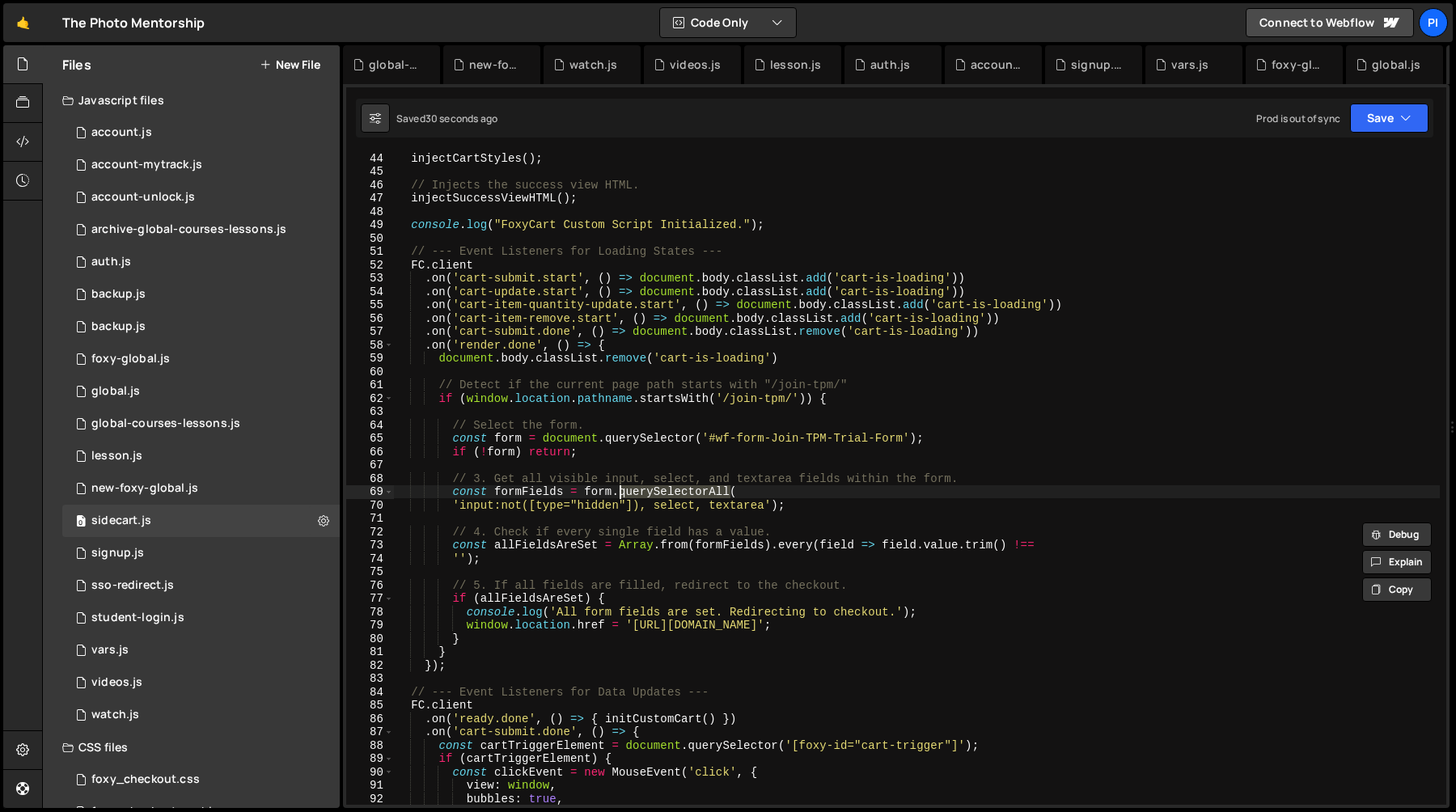
click at [838, 506] on div "injectCartStyles ( ) ; // Injects the success view HTML. injectSuccessViewHTML …" at bounding box center [918, 491] width 1046 height 680
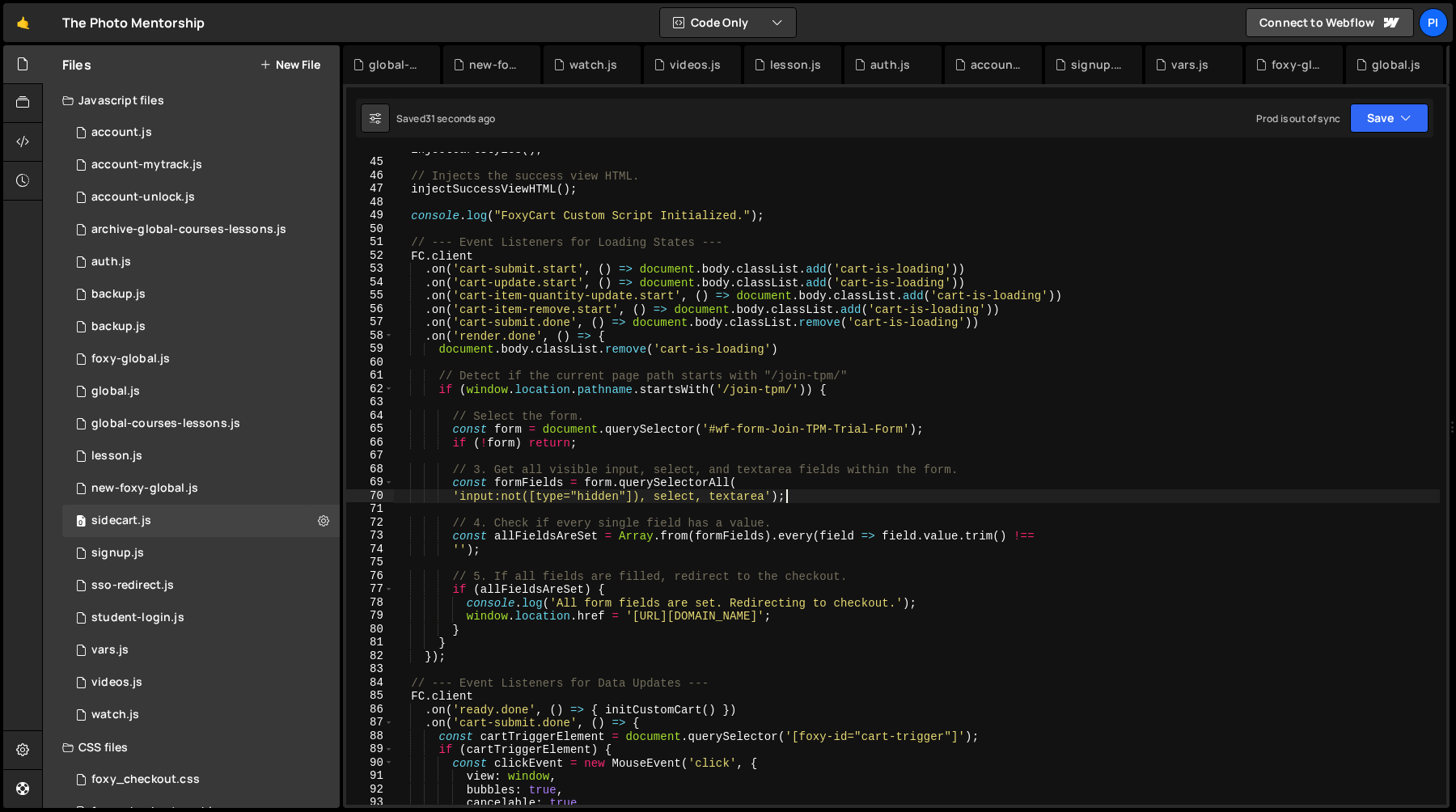
scroll to position [583, 0]
click at [445, 486] on div "injectCartStyles ( ) ; // Injects the success view HTML. injectSuccessViewHTML …" at bounding box center [918, 482] width 1046 height 680
click at [452, 490] on div "injectCartStyles ( ) ; // Injects the success view HTML. injectSuccessViewHTML …" at bounding box center [918, 482] width 1046 height 680
click at [452, 482] on div "injectCartStyles ( ) ; // Injects the success view HTML. injectSuccessViewHTML …" at bounding box center [918, 482] width 1046 height 680
click at [453, 474] on div "injectCartStyles ( ) ; // Injects the success view HTML. injectSuccessViewHTML …" at bounding box center [918, 482] width 1046 height 680
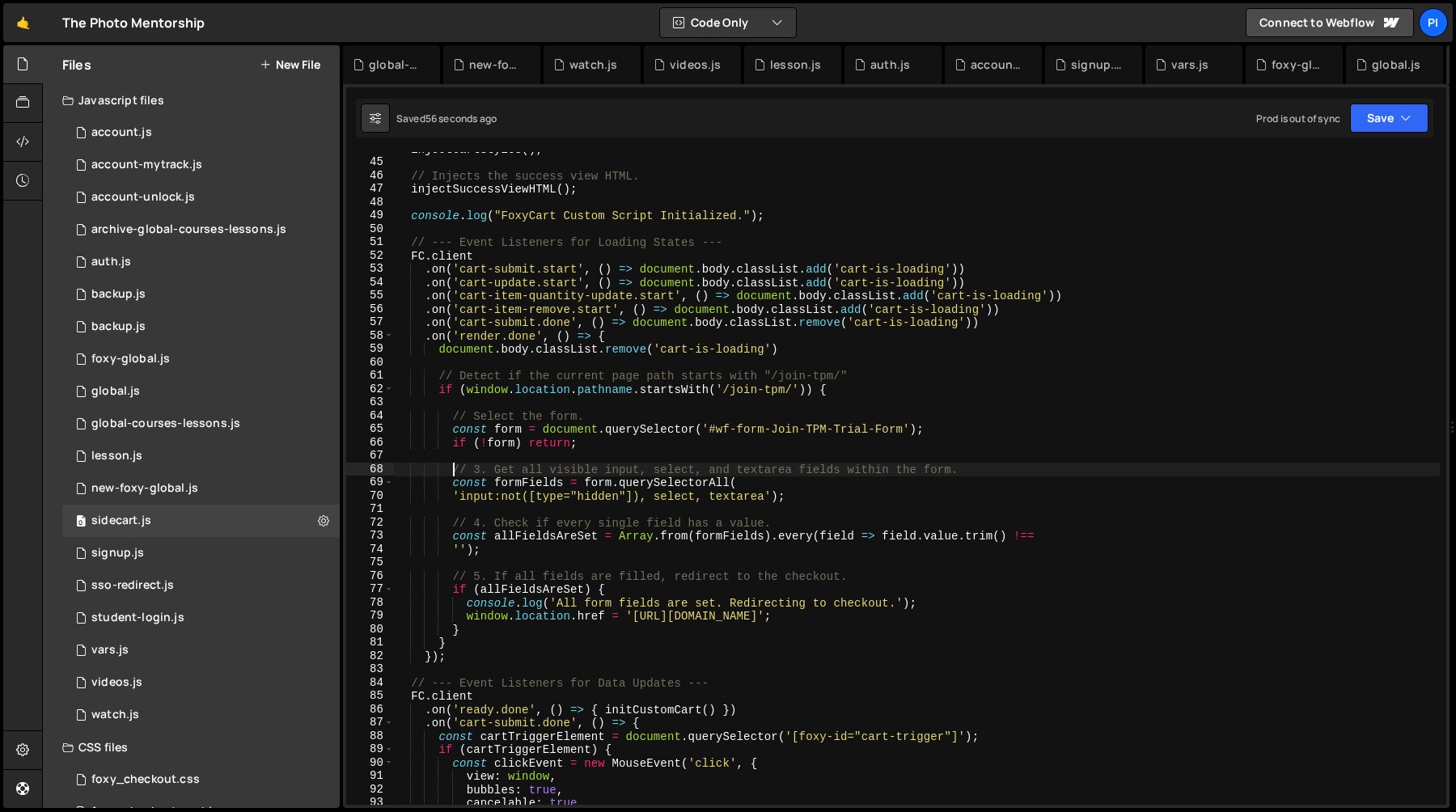
click at [537, 554] on div "injectCartStyles ( ) ; // Injects the success view HTML. injectSuccessViewHTML …" at bounding box center [918, 482] width 1046 height 680
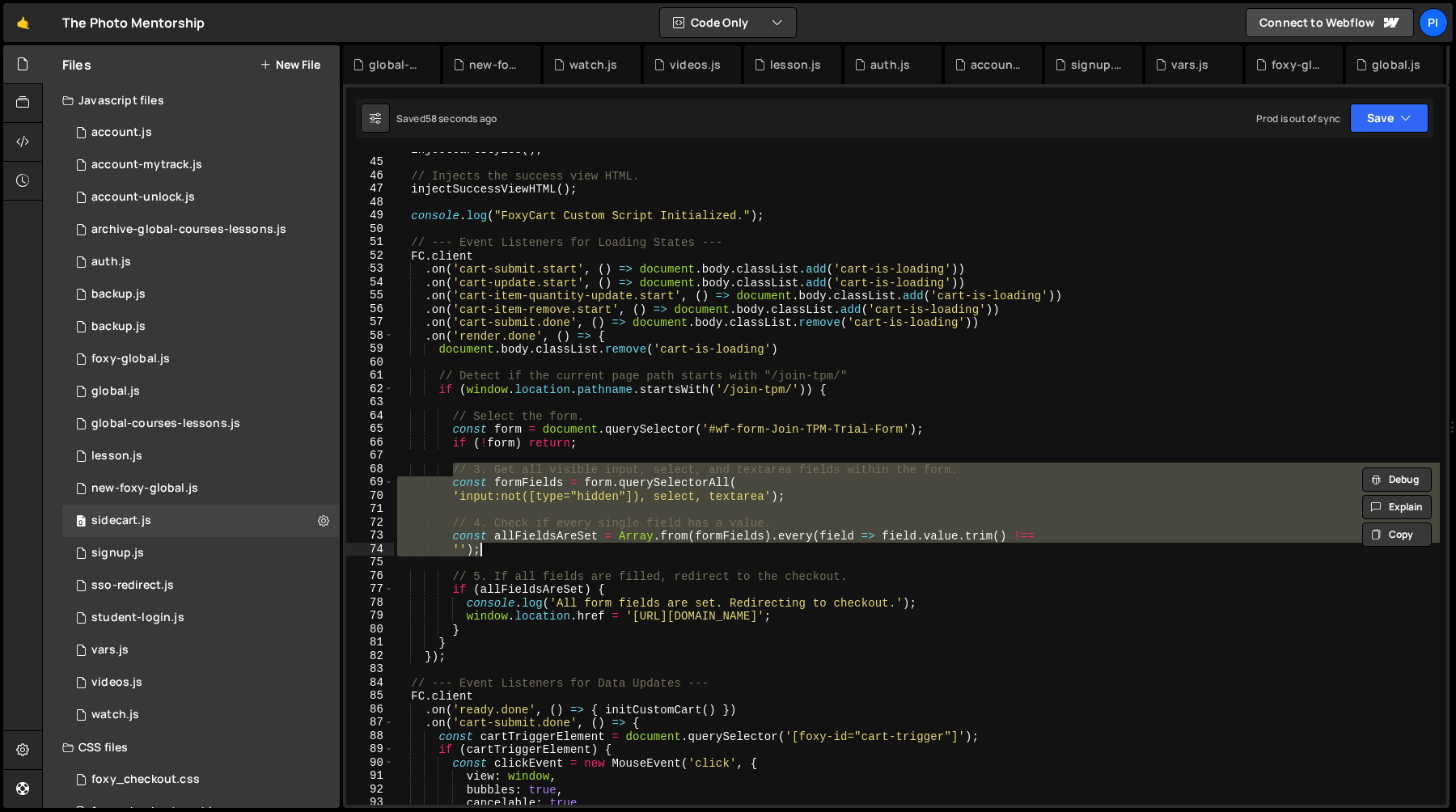
paste textarea "selectedRadio = document.querySelector('input[name="Product"]:checked"
click at [601, 484] on div "injectCartStyles ( ) ; // Injects the success view HTML. injectSuccessViewHTML …" at bounding box center [918, 478] width 1046 height 653
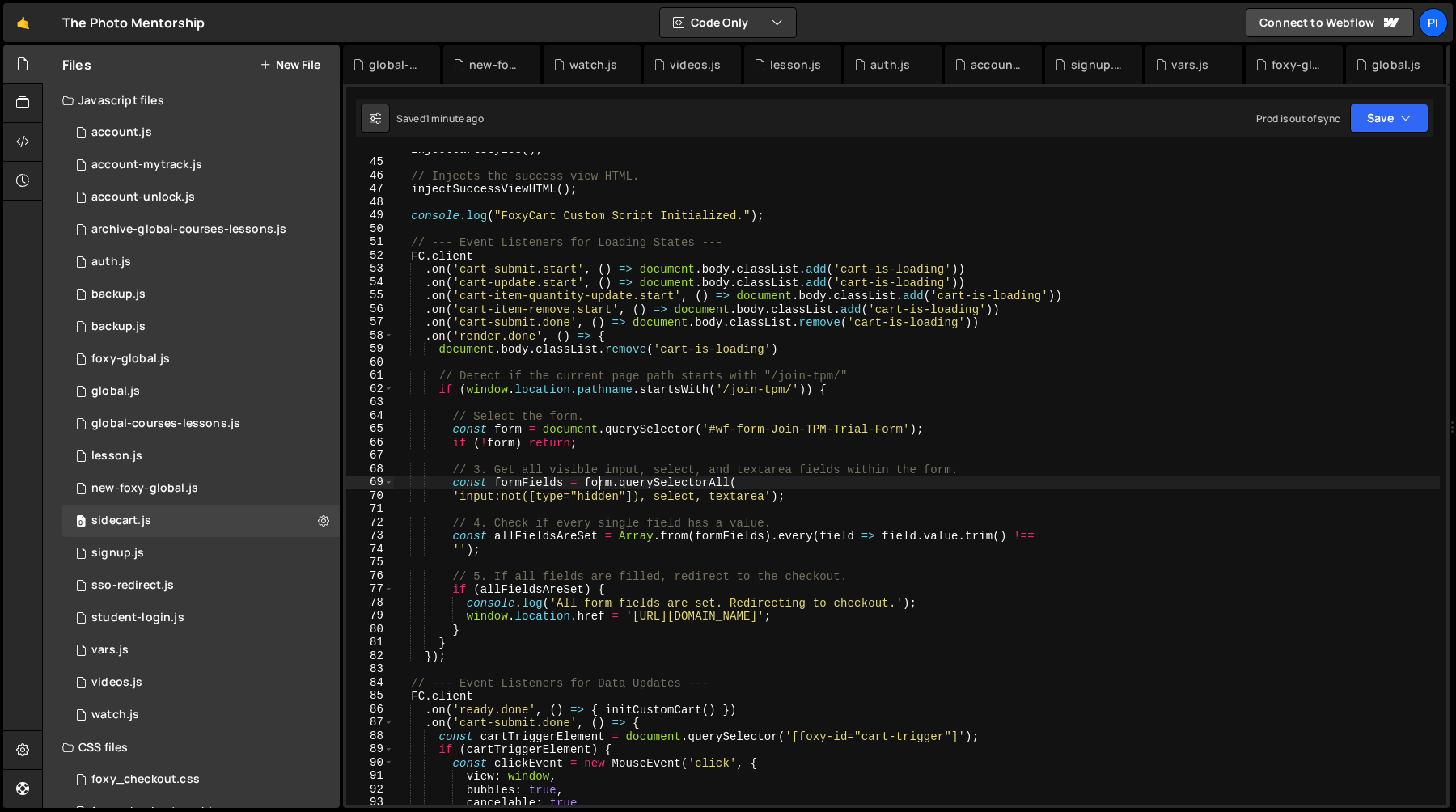
click at [457, 497] on div "injectCartStyles ( ) ; // Injects the success view HTML. injectSuccessViewHTML …" at bounding box center [918, 482] width 1046 height 680
click at [765, 499] on div "injectCartStyles ( ) ; // Injects the success view HTML. injectSuccessViewHTML …" at bounding box center [918, 482] width 1046 height 680
paste textarea "[name="Email"]"
paste textarea "input[name="First-Name"]"
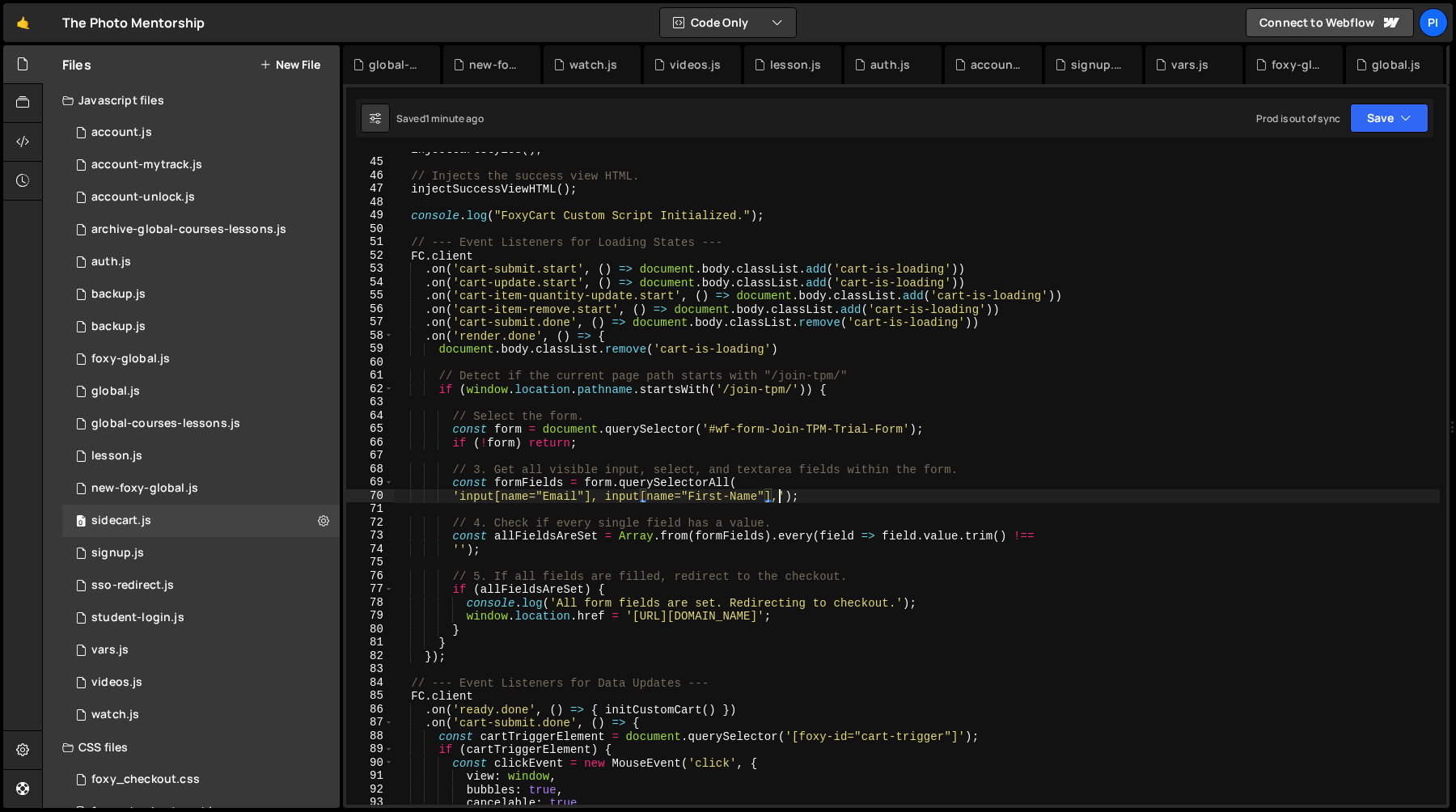
scroll to position [0, 27]
paste textarea "input[name="Last-Name"]"
click at [530, 485] on div "injectCartStyles ( ) ; // Injects the success view HTML. injectSuccessViewHTML …" at bounding box center [918, 482] width 1046 height 680
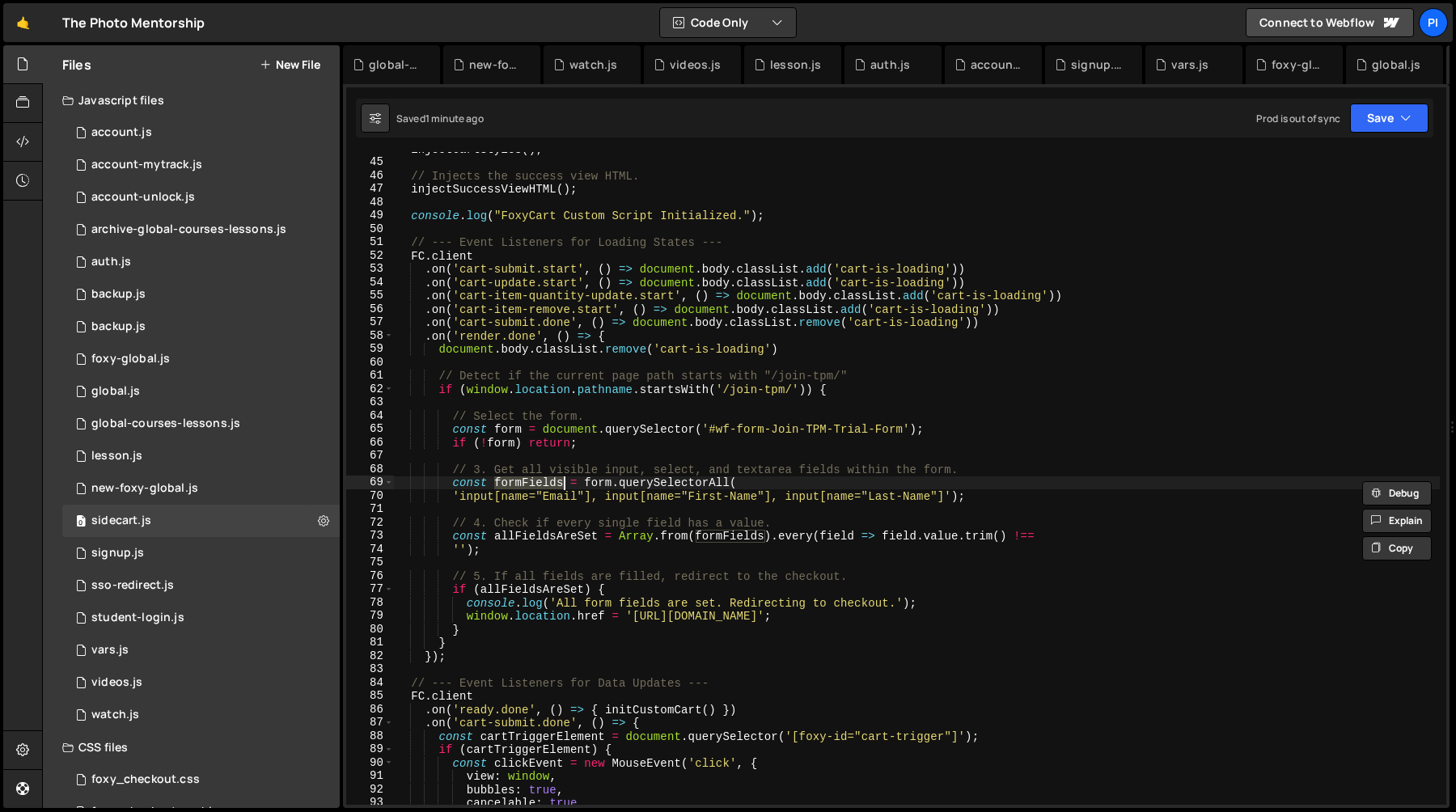
click at [538, 531] on div "injectCartStyles ( ) ; // Injects the success view HTML. injectSuccessViewHTML …" at bounding box center [918, 482] width 1046 height 680
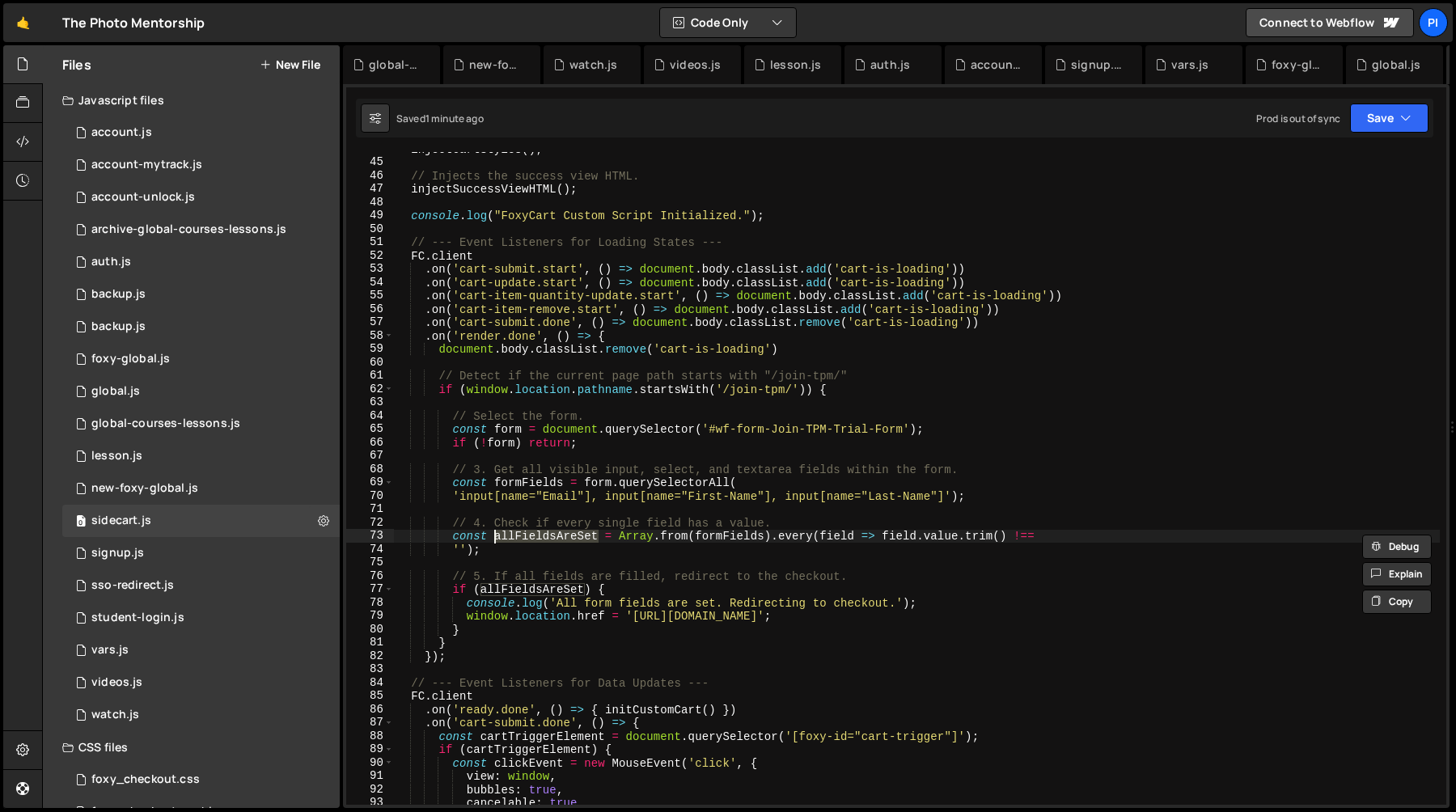
click at [532, 487] on div "injectCartStyles ( ) ; // Injects the success view HTML. injectSuccessViewHTML …" at bounding box center [918, 482] width 1046 height 680
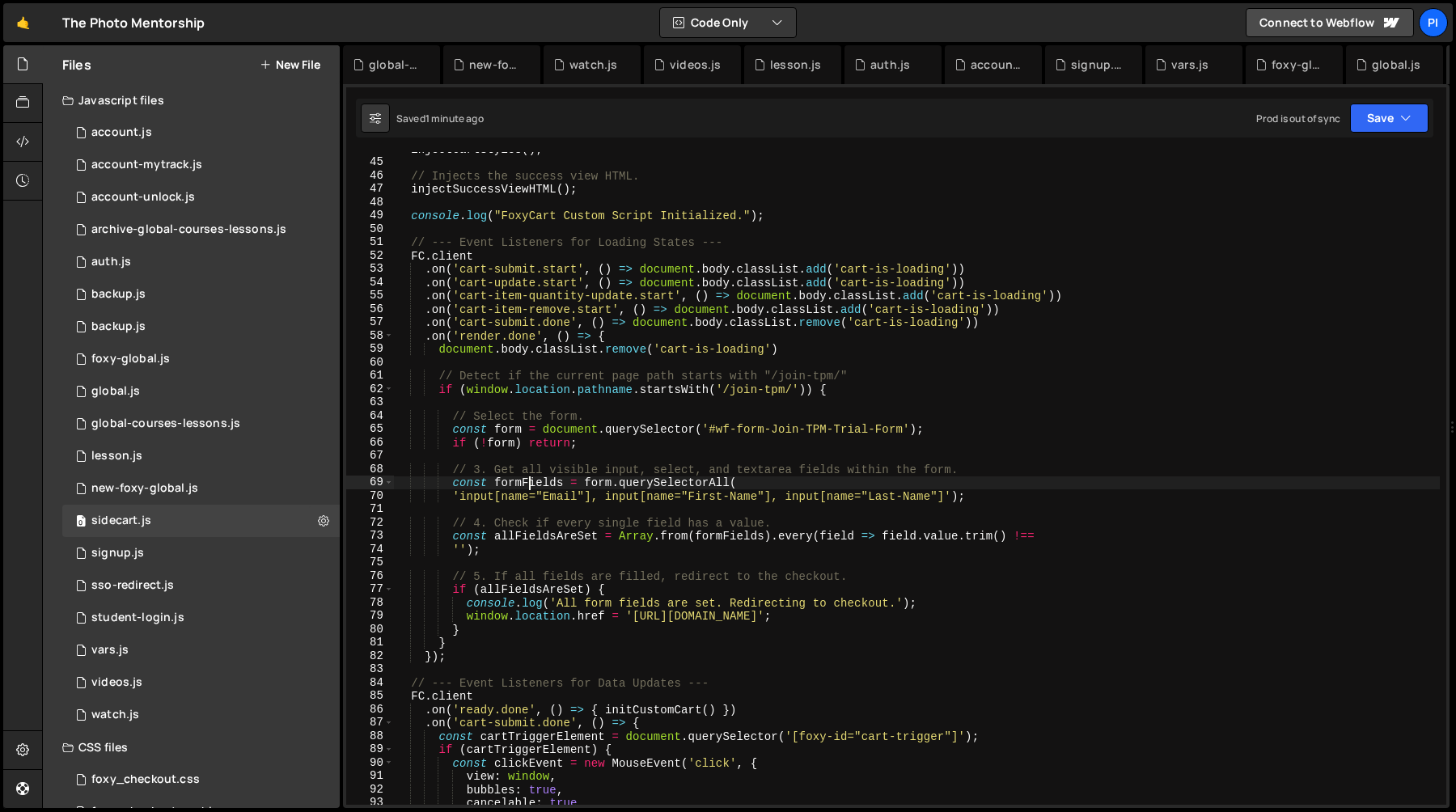
click at [491, 474] on div "injectCartStyles ( ) ; // Injects the success view HTML. injectSuccessViewHTML …" at bounding box center [918, 482] width 1046 height 680
click at [493, 523] on div "injectCartStyles ( ) ; // Injects the success view HTML. injectSuccessViewHTML …" at bounding box center [918, 482] width 1046 height 680
click at [517, 551] on div "injectCartStyles ( ) ; // Injects the success view HTML. injectSuccessViewHTML …" at bounding box center [918, 482] width 1046 height 680
type textarea "'');"
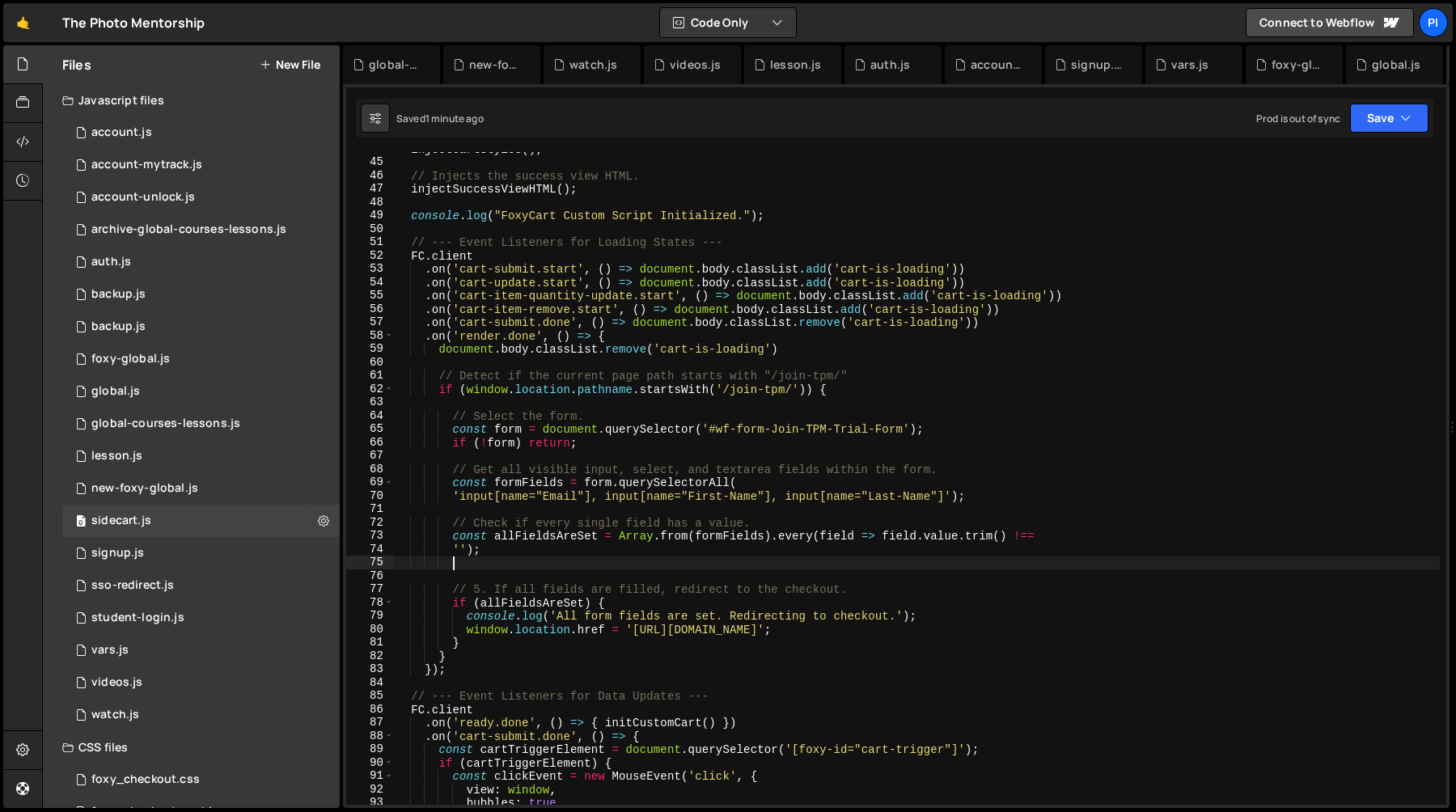
scroll to position [0, 4]
paste textarea "const selectedRadio = document.querySelector('input[name="Product"]:checked');"
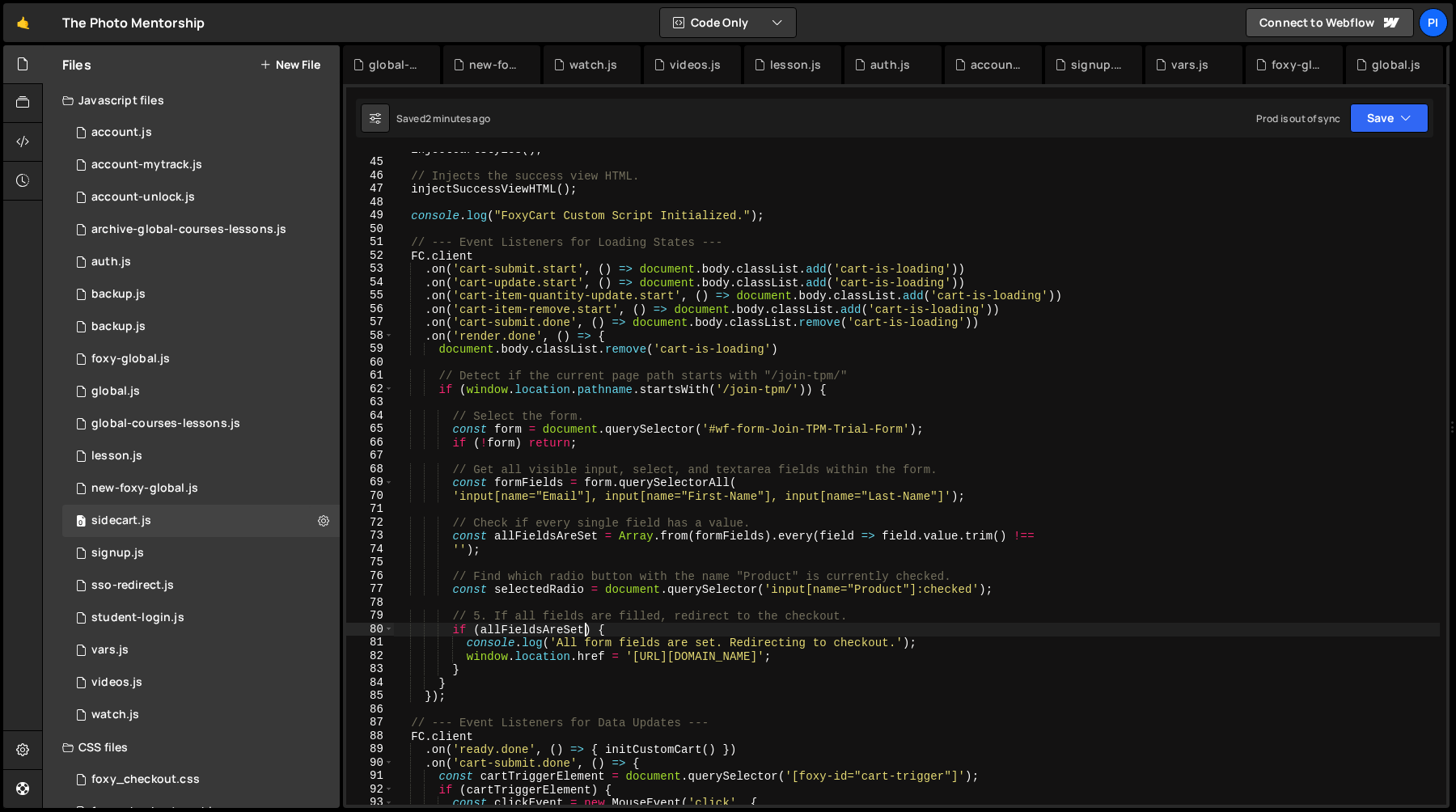
click at [583, 631] on div "injectCartStyles ( ) ; // Injects the success view HTML. injectSuccessViewHTML …" at bounding box center [918, 482] width 1046 height 680
click at [529, 591] on div "injectCartStyles ( ) ; // Injects the success view HTML. injectSuccessViewHTML …" at bounding box center [918, 482] width 1046 height 680
click at [613, 632] on div "injectCartStyles ( ) ; // Injects the success view HTML. injectSuccessViewHTML …" at bounding box center [918, 482] width 1046 height 680
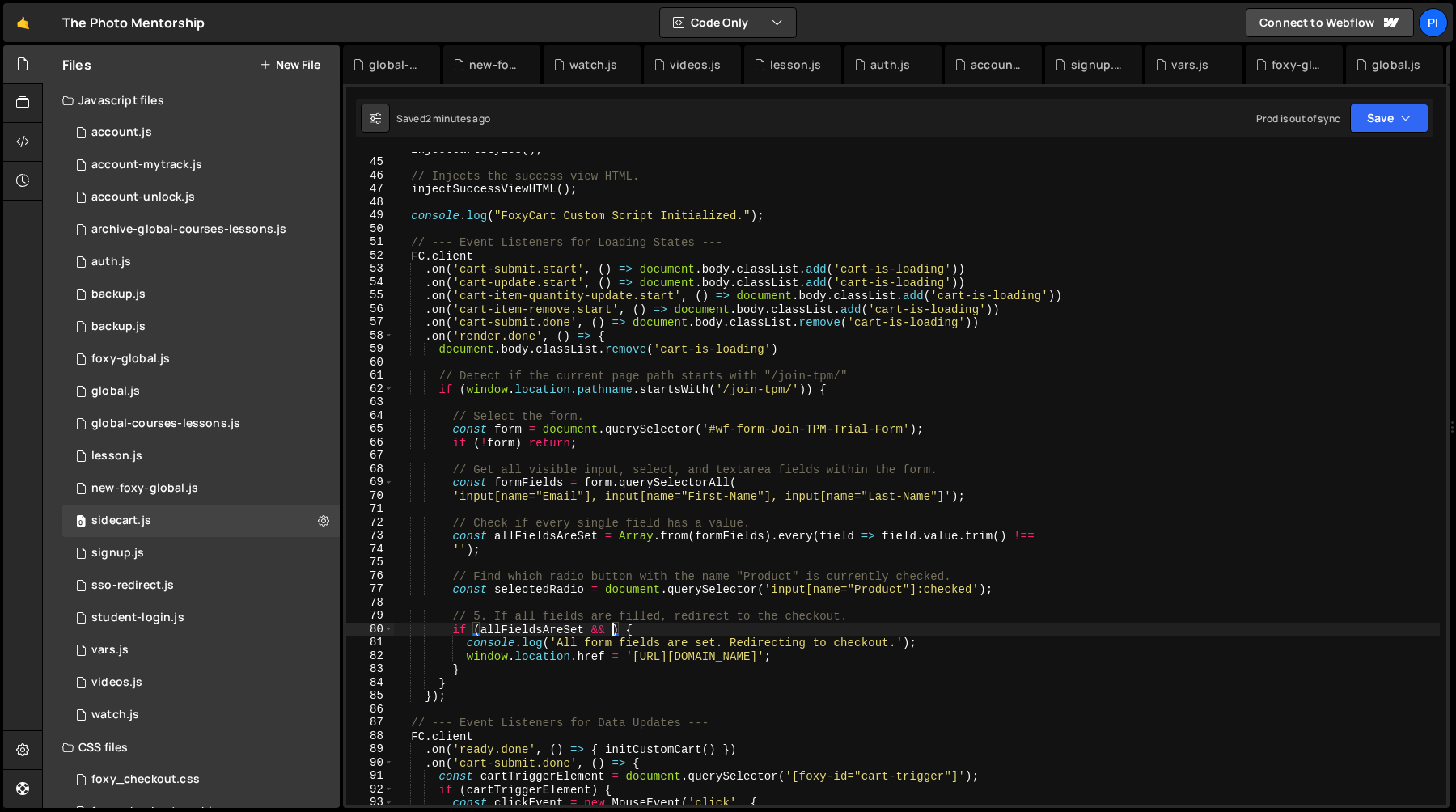
paste textarea "selectedRadio"
click at [940, 642] on div "injectCartStyles ( ) ; // Injects the success view HTML. injectSuccessViewHTML …" at bounding box center [918, 482] width 1046 height 680
click at [909, 625] on div "injectCartStyles ( ) ; // Injects the success view HTML. injectSuccessViewHTML …" at bounding box center [918, 482] width 1046 height 680
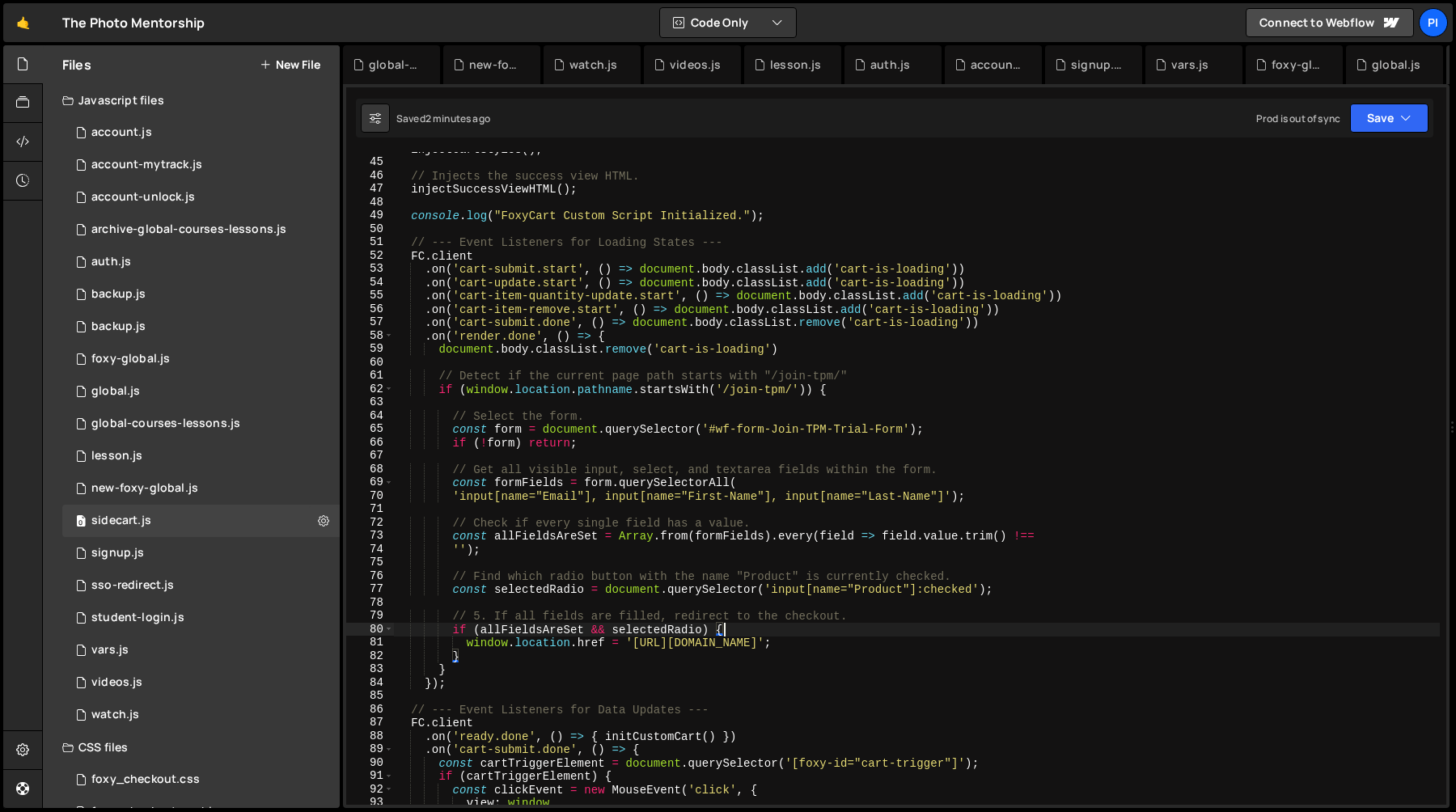
click at [715, 648] on div "injectCartStyles ( ) ; // Injects the success view HTML. injectSuccessViewHTML …" at bounding box center [918, 482] width 1046 height 680
click at [848, 648] on div "injectCartStyles ( ) ; // Injects the success view HTML. injectSuccessViewHTML …" at bounding box center [918, 482] width 1046 height 680
click at [965, 620] on div "injectCartStyles ( ) ; // Injects the success view HTML. injectSuccessViewHTML …" at bounding box center [918, 482] width 1046 height 680
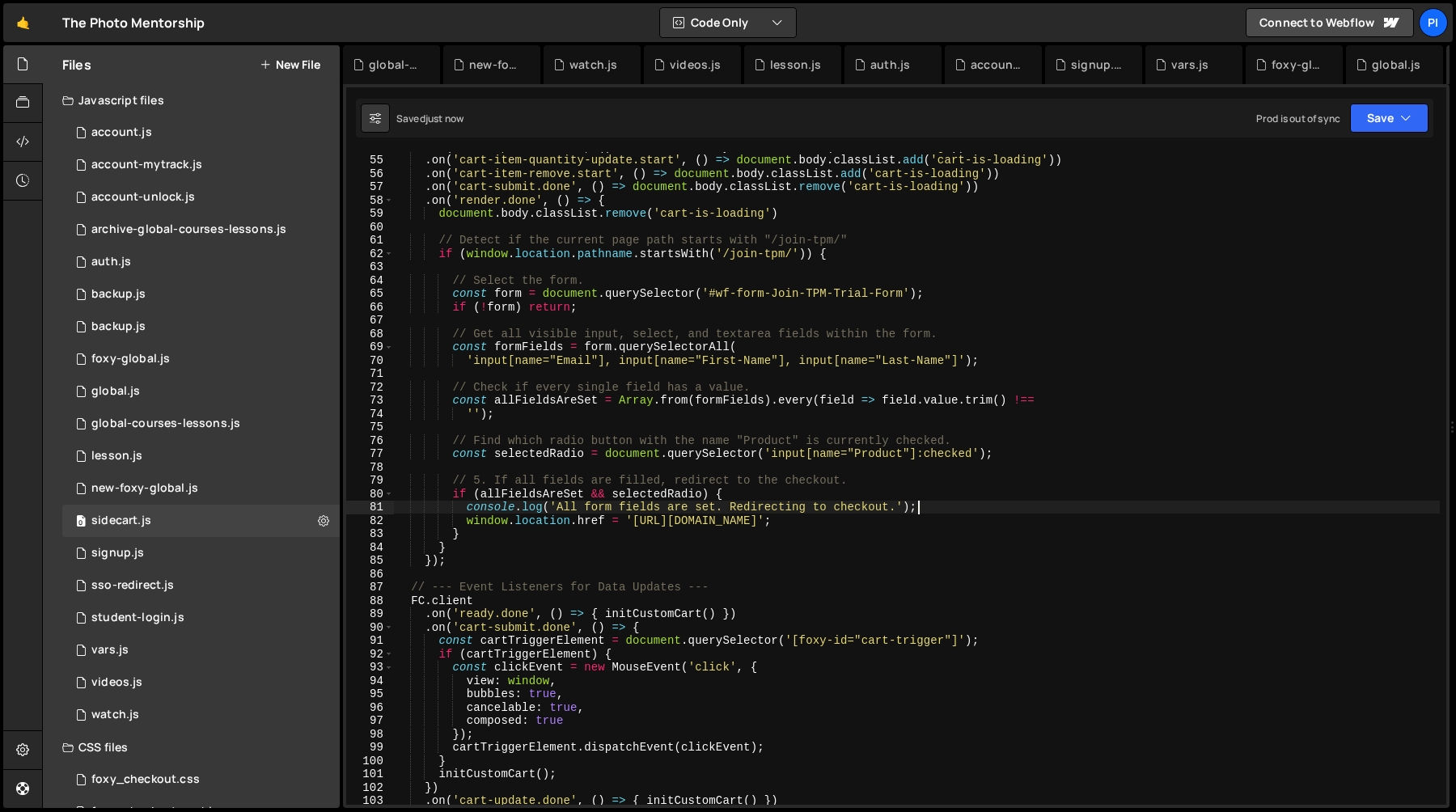
scroll to position [708, 0]
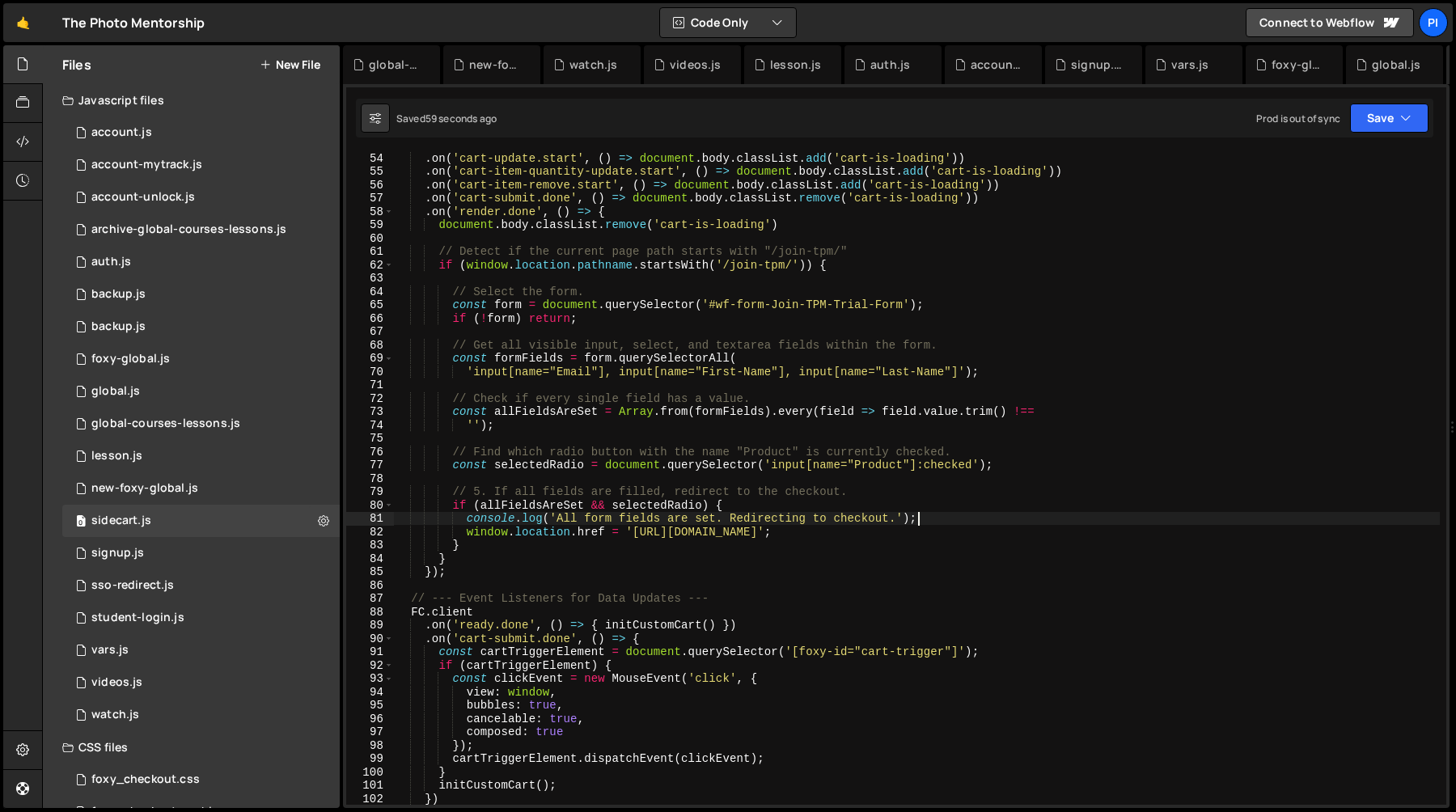
click at [880, 506] on div ". on ( 'cart-update.start' , ( ) => document . body . classList . add ( 'cart-i…" at bounding box center [918, 491] width 1046 height 680
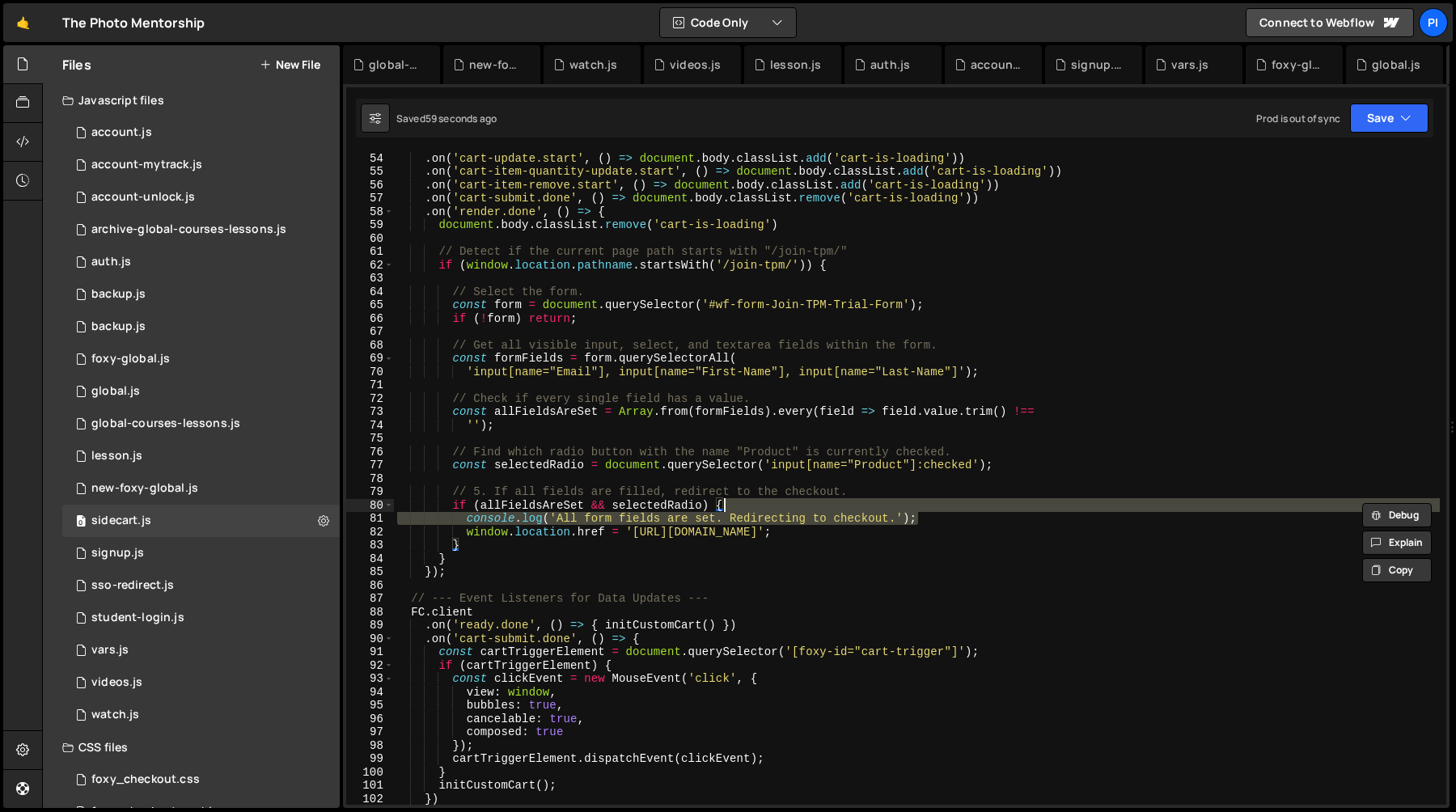
type textarea "if (allFieldsAreSet && selectedRadio) {"
